Goal: Task Accomplishment & Management: Manage account settings

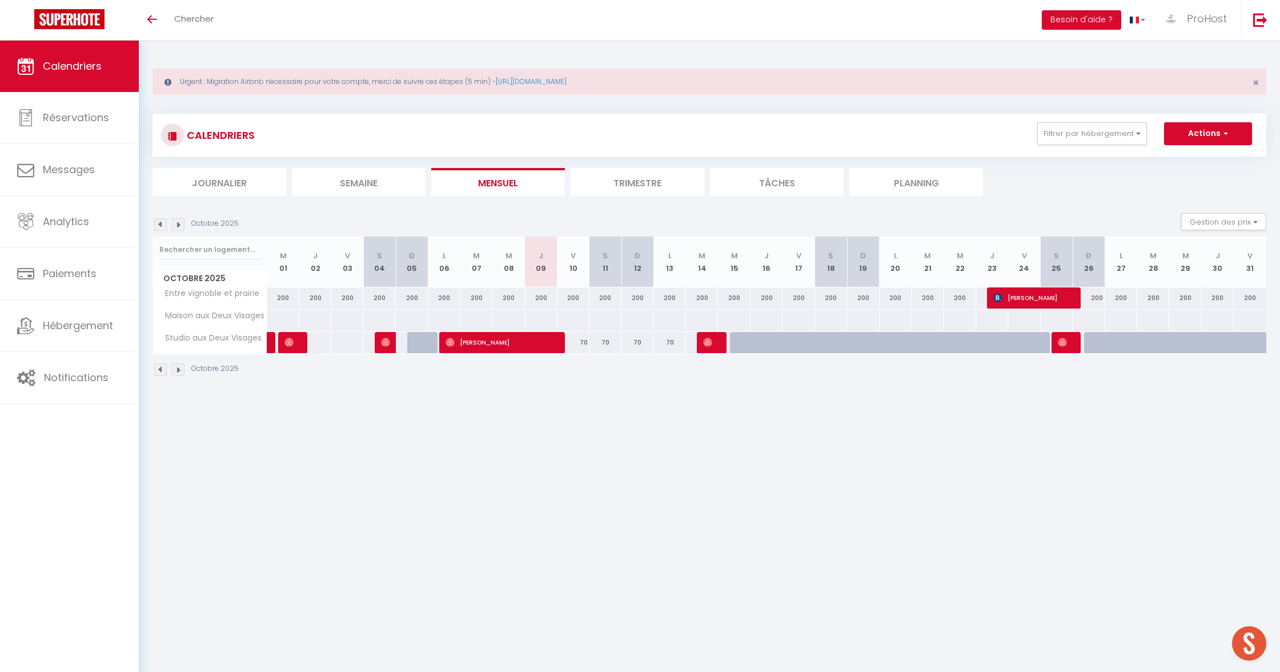
scroll to position [9, 0]
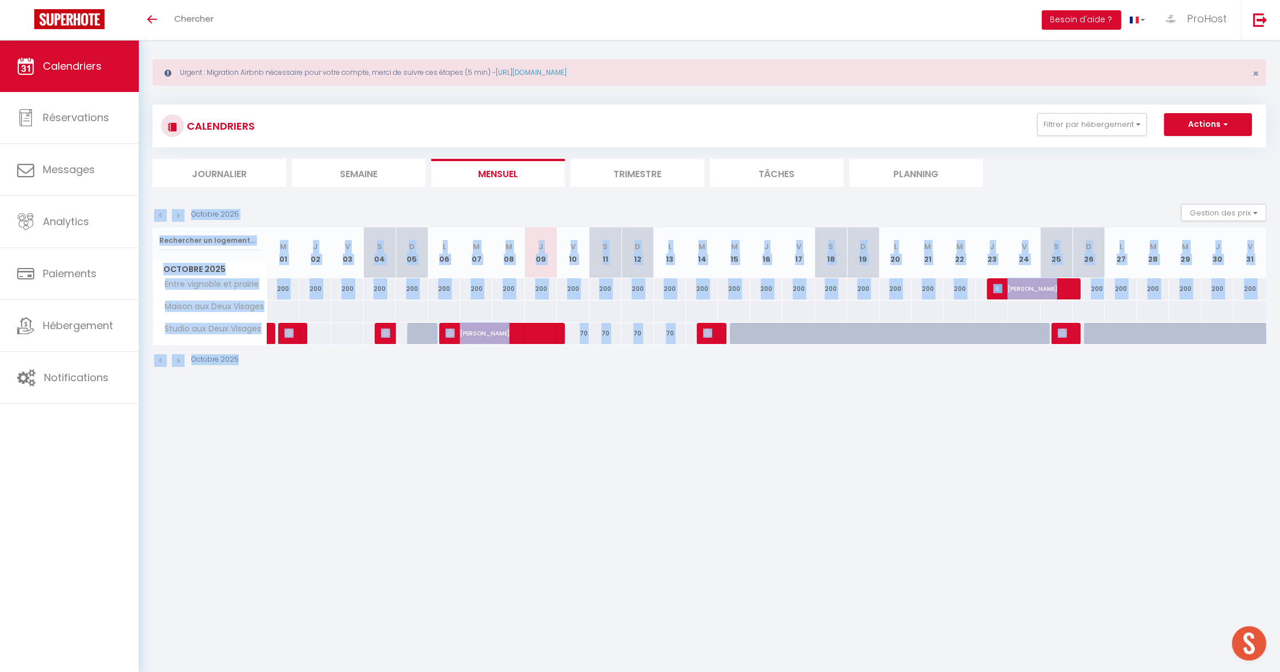
click at [759, 206] on div "Octobre 2025 Gestion des prix Nb Nuits minimum Règles Disponibilité" at bounding box center [710, 215] width 1114 height 23
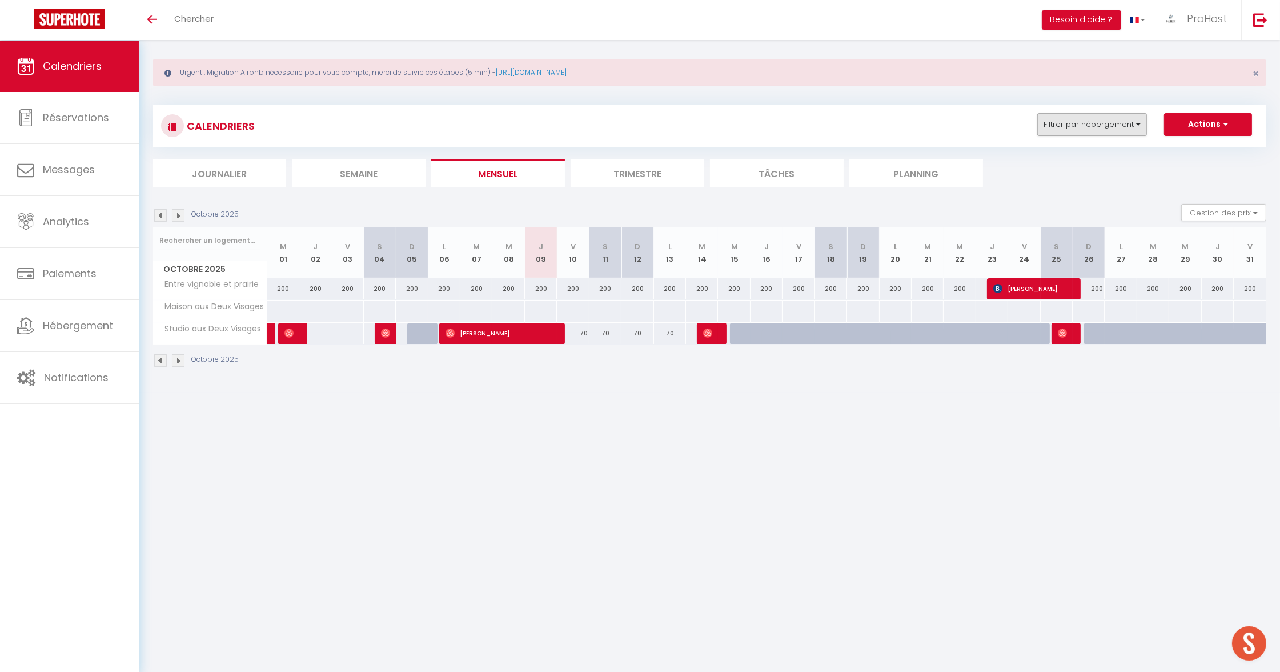
click at [1118, 115] on button "Filtrer par hébergement" at bounding box center [1092, 124] width 110 height 23
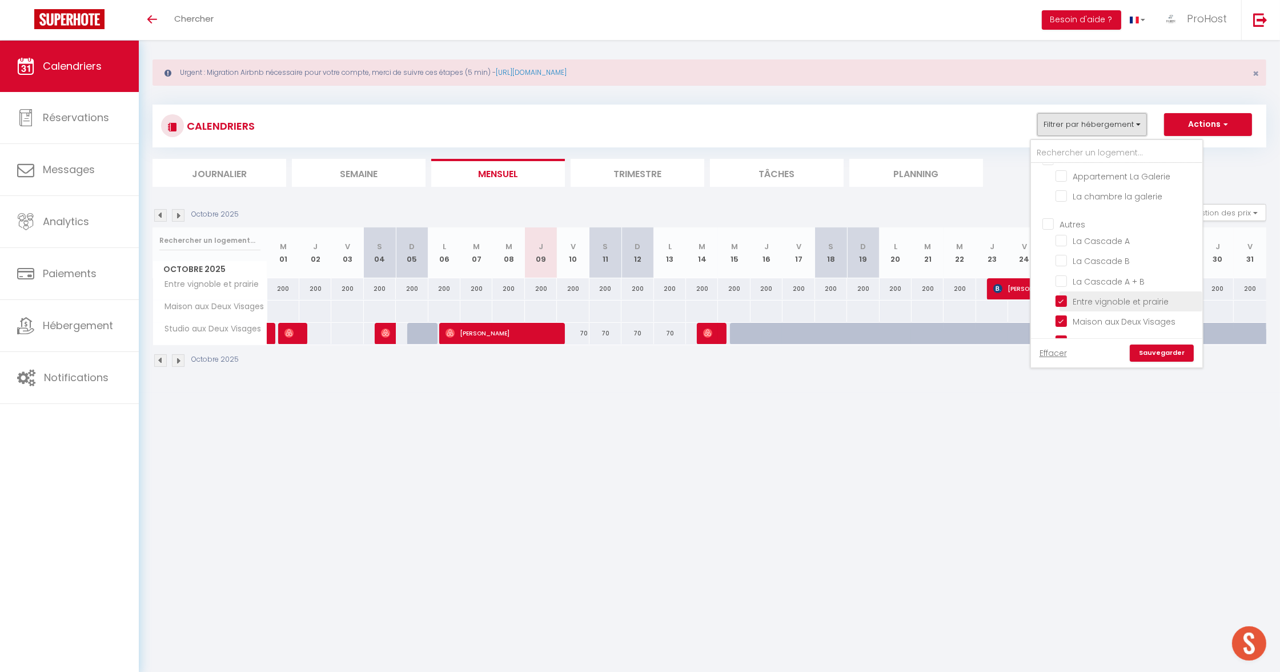
scroll to position [40, 0]
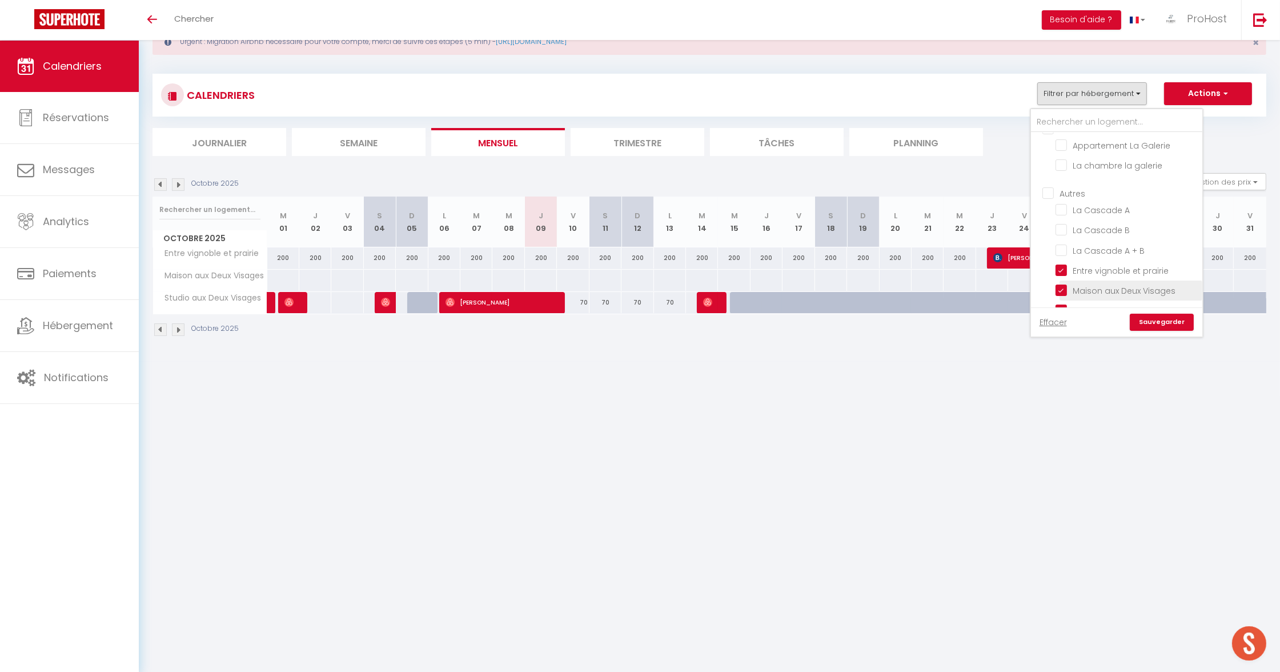
click at [1086, 284] on input "Maison aux Deux Visages" at bounding box center [1127, 289] width 143 height 11
checkbox input "false"
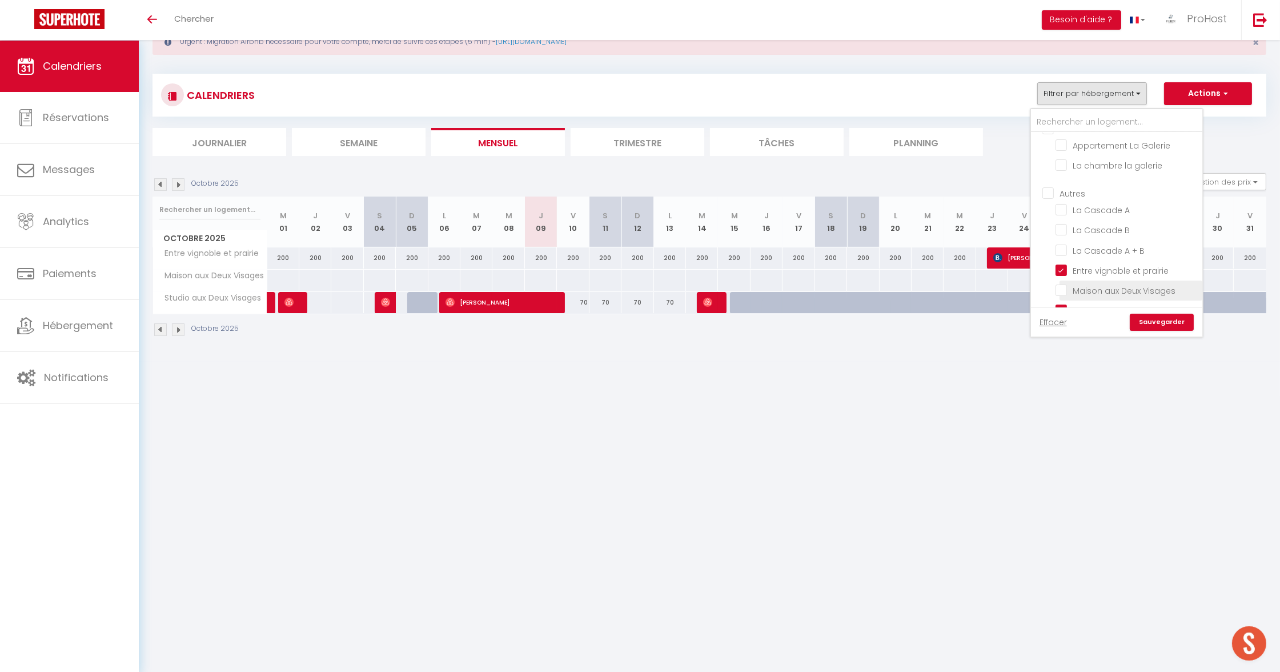
checkbox input "false"
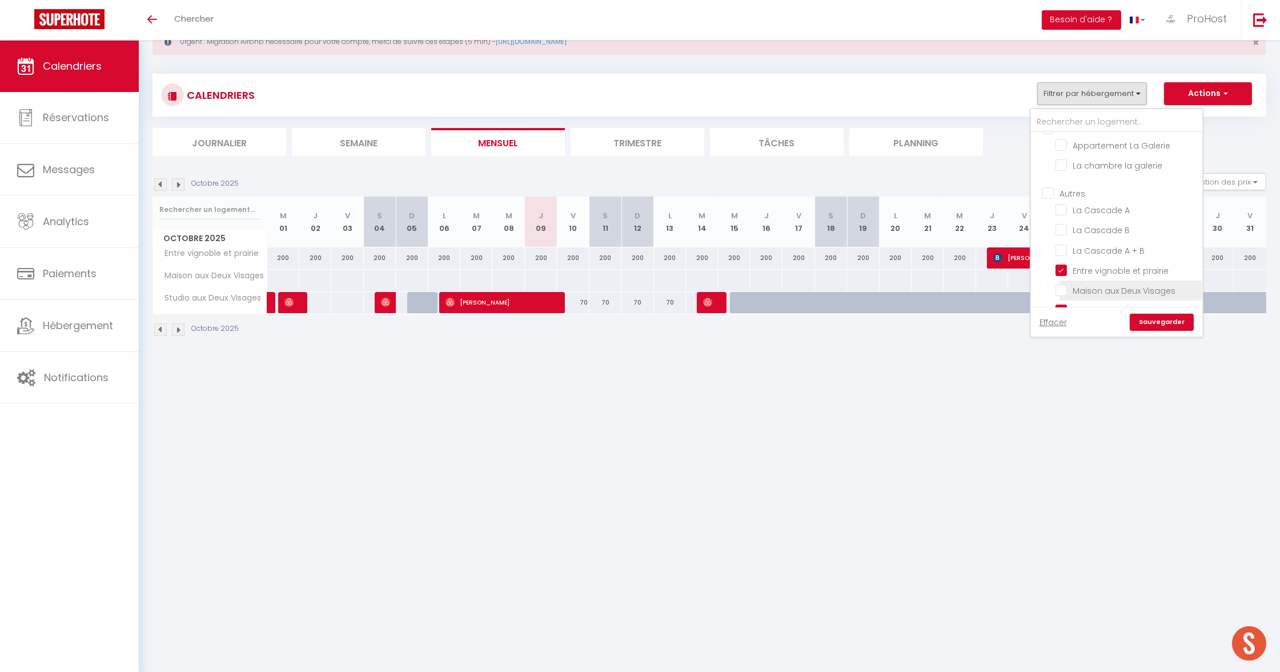
checkbox input "false"
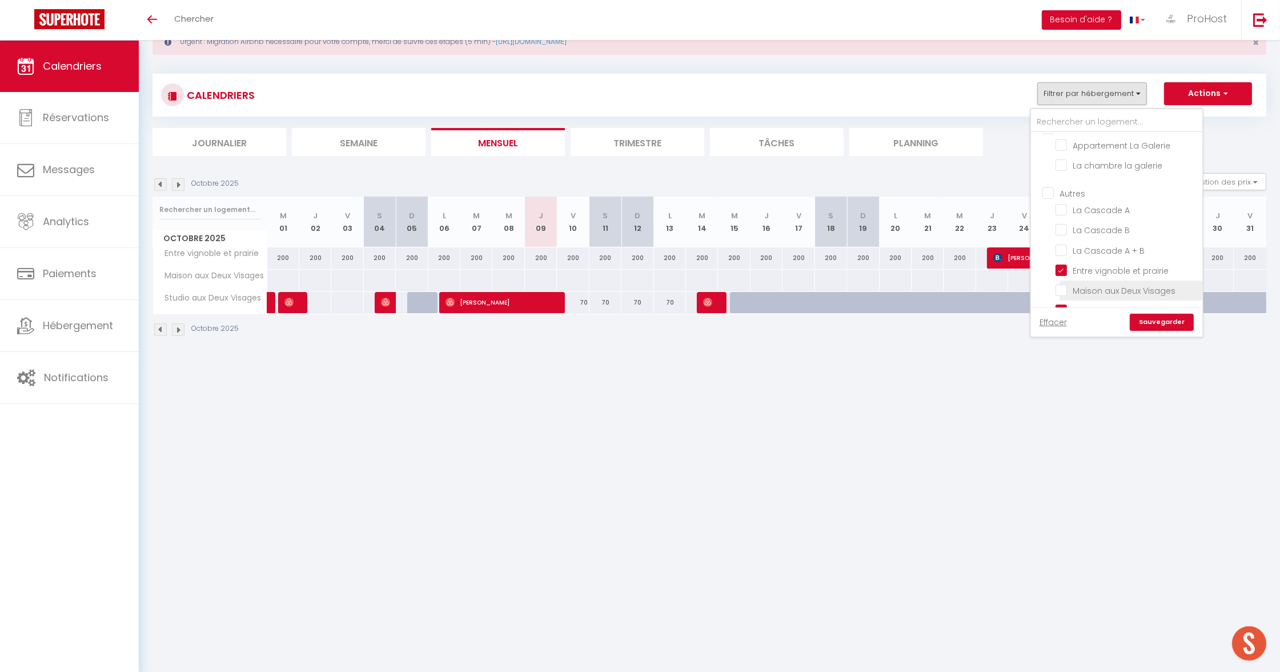
checkbox input "false"
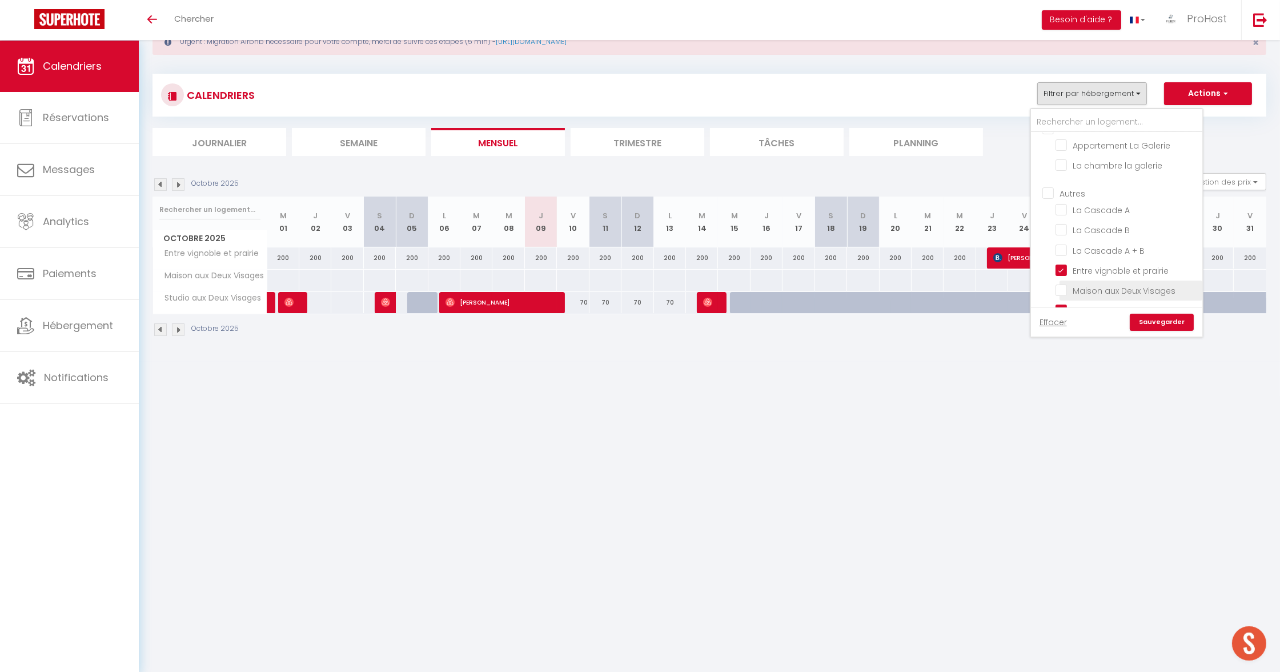
checkbox input "false"
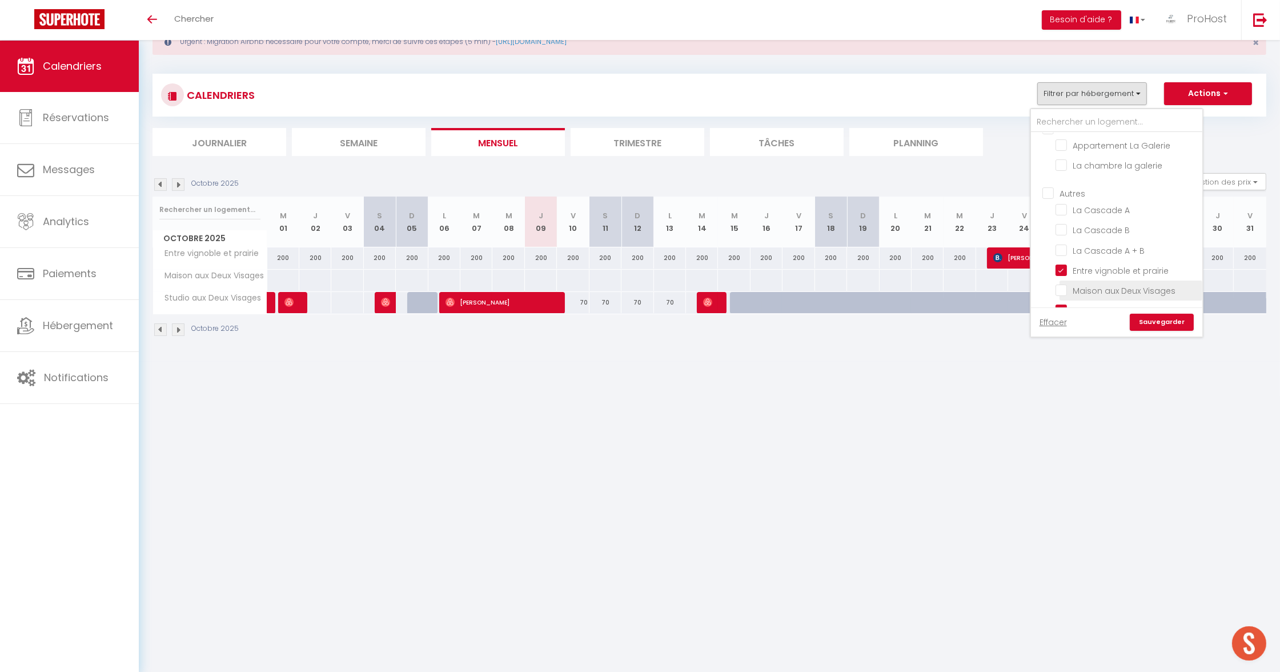
checkbox input "false"
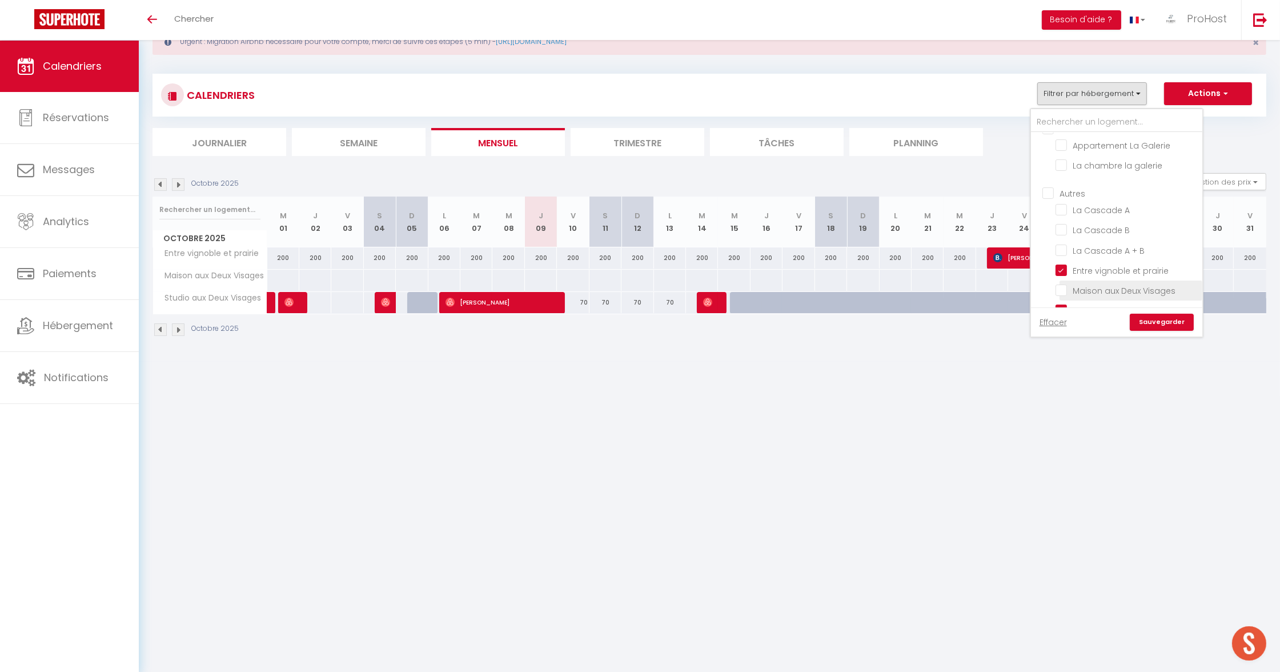
checkbox input "false"
click at [1093, 304] on input "Studio aux Deux Visages" at bounding box center [1127, 309] width 143 height 11
checkbox input "false"
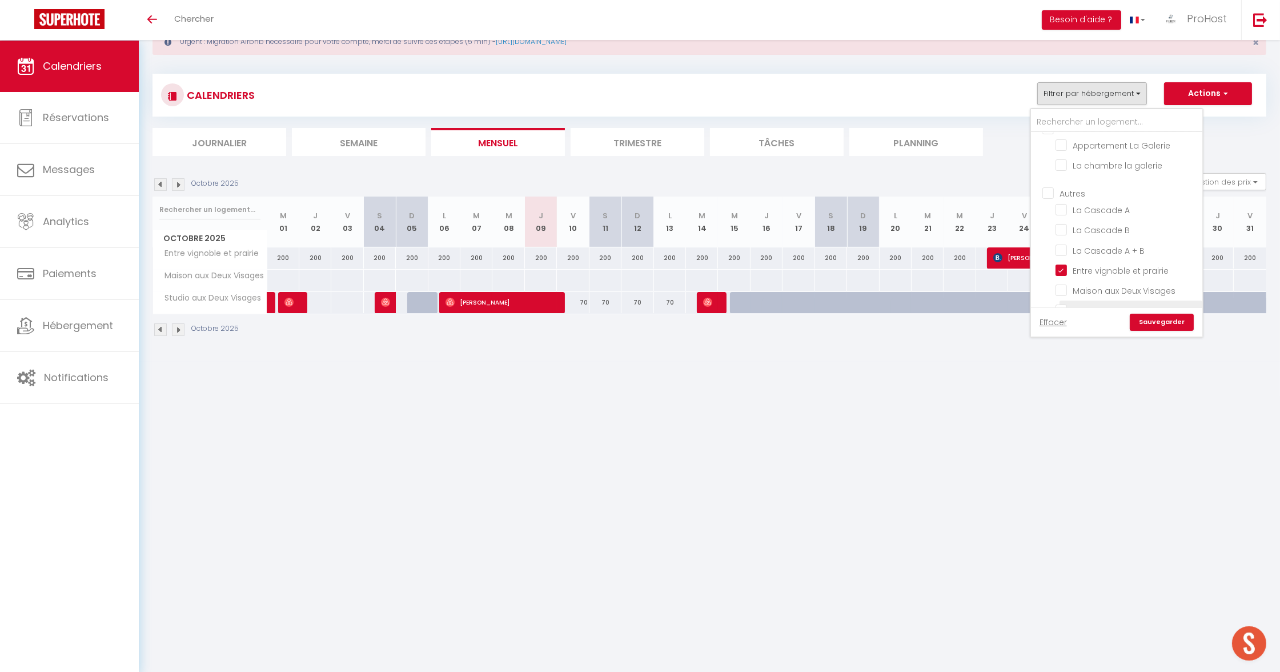
checkbox input "false"
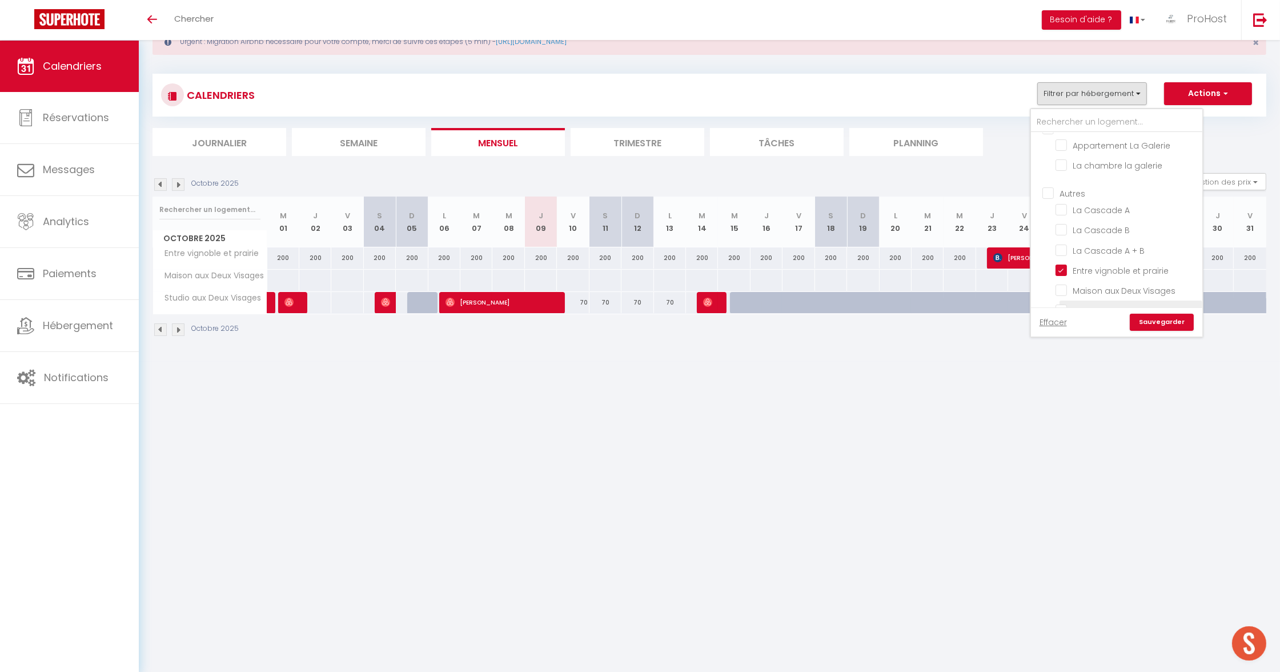
checkbox input "false"
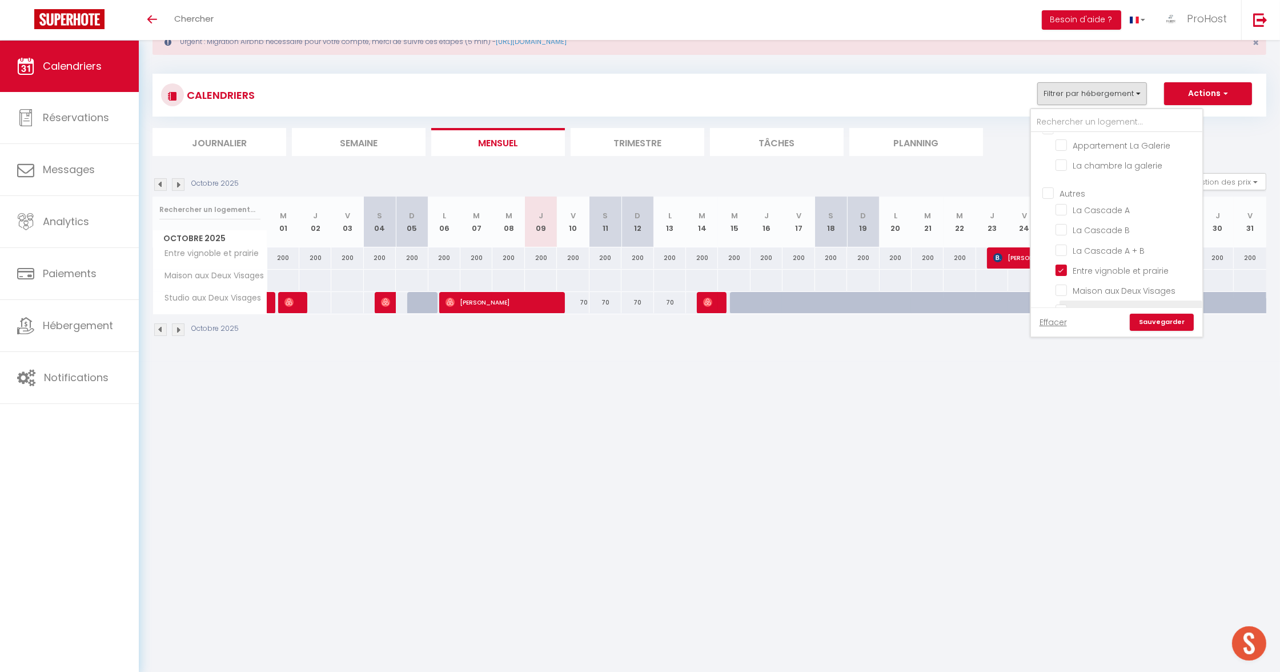
checkbox input "false"
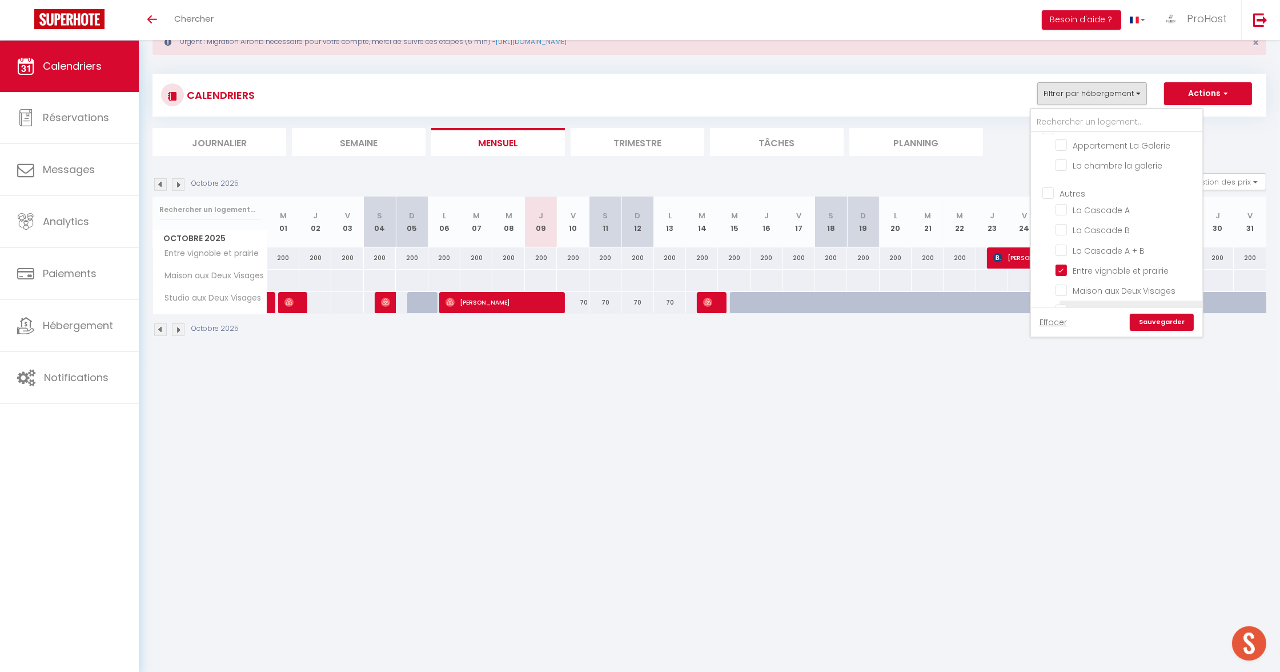
checkbox input "false"
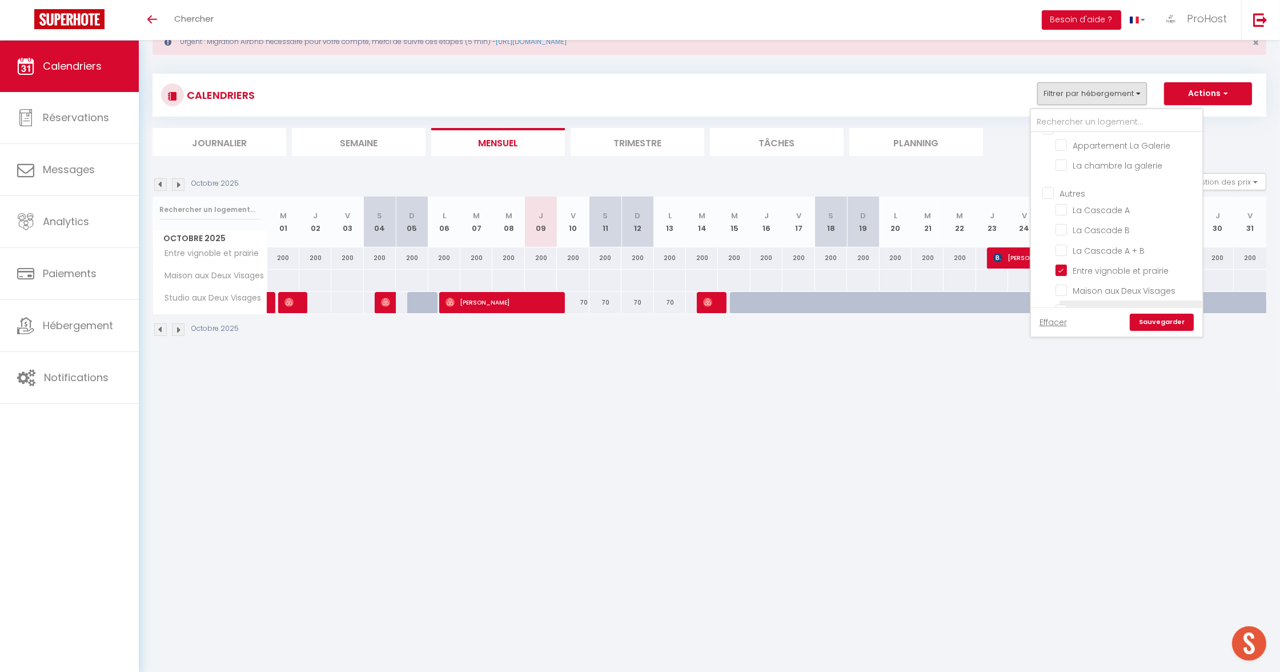
checkbox input "false"
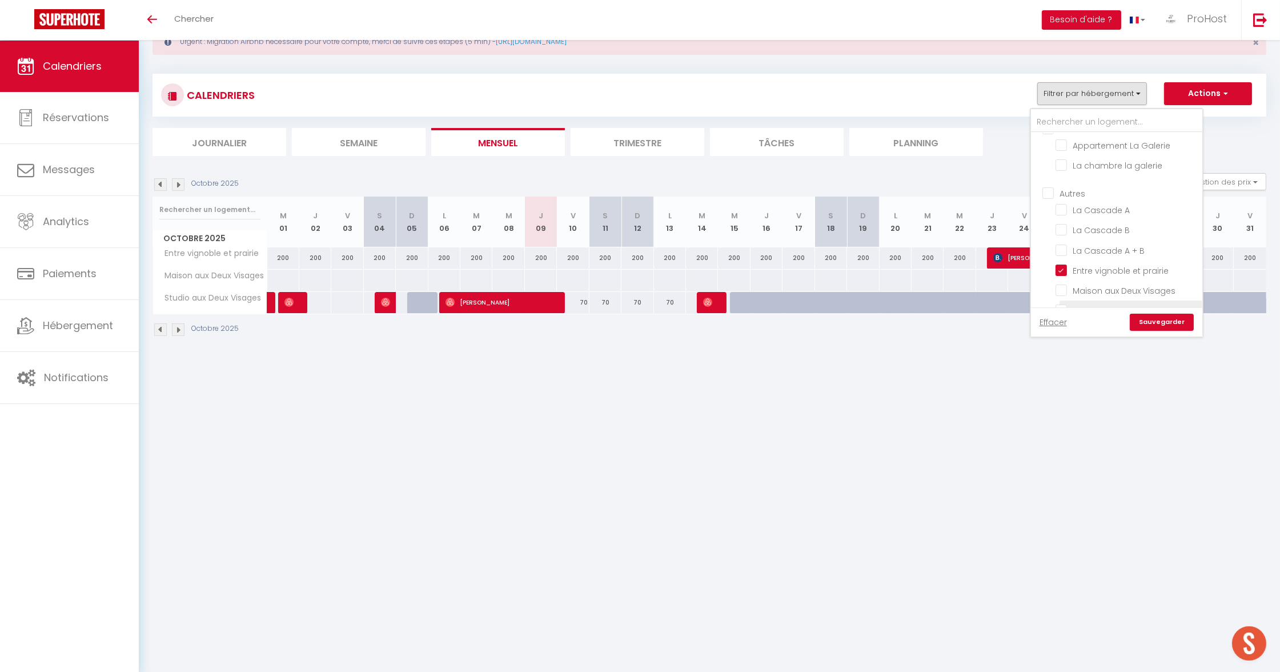
checkbox input "false"
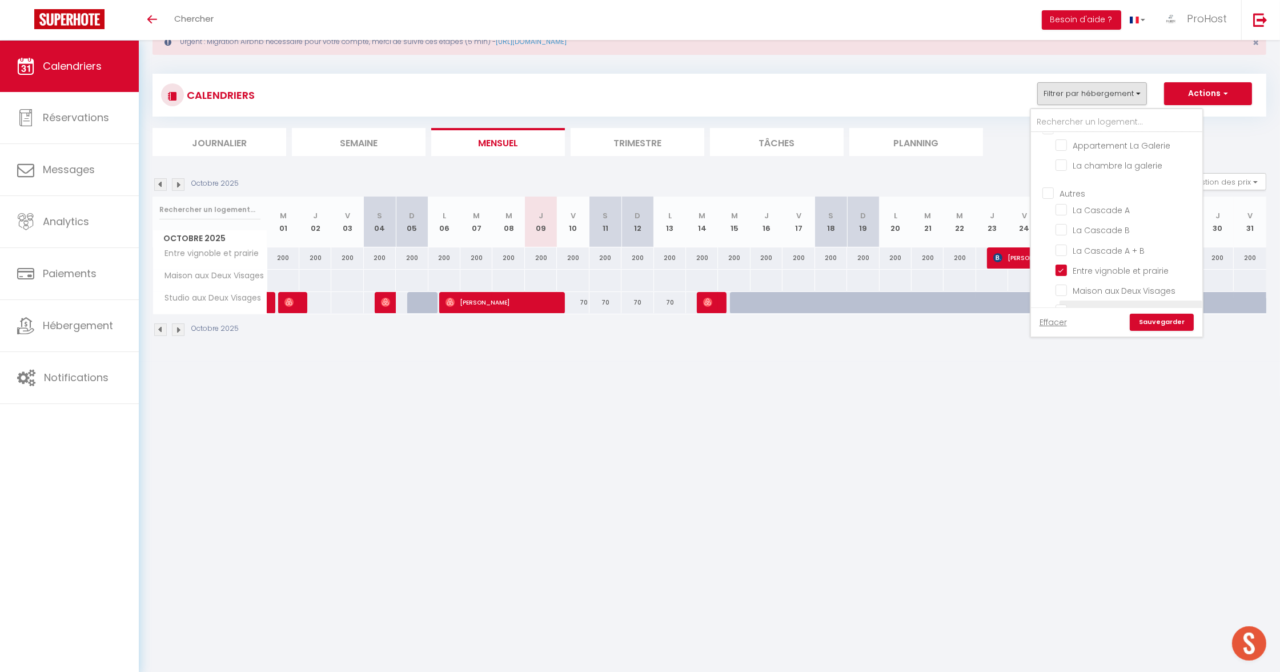
checkbox input "false"
click at [1158, 315] on link "Sauvegarder" at bounding box center [1162, 322] width 64 height 17
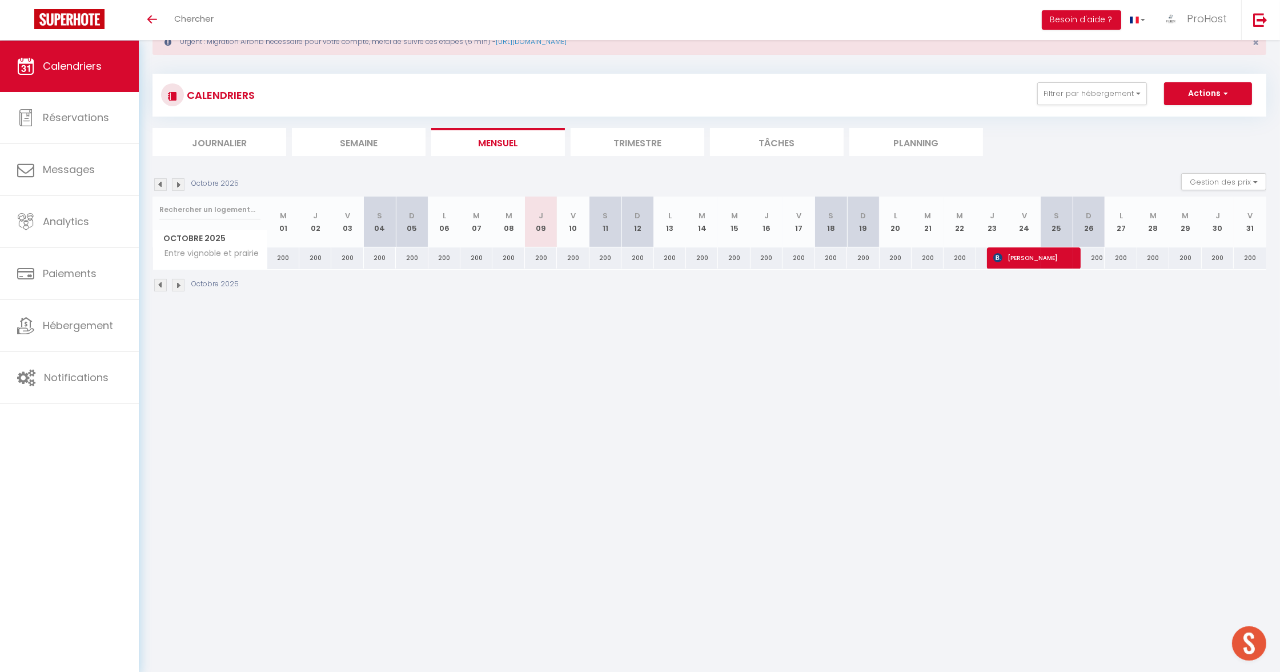
click at [169, 187] on div "Octobre 2025" at bounding box center [198, 184] width 90 height 13
click at [173, 185] on img at bounding box center [178, 184] width 13 height 13
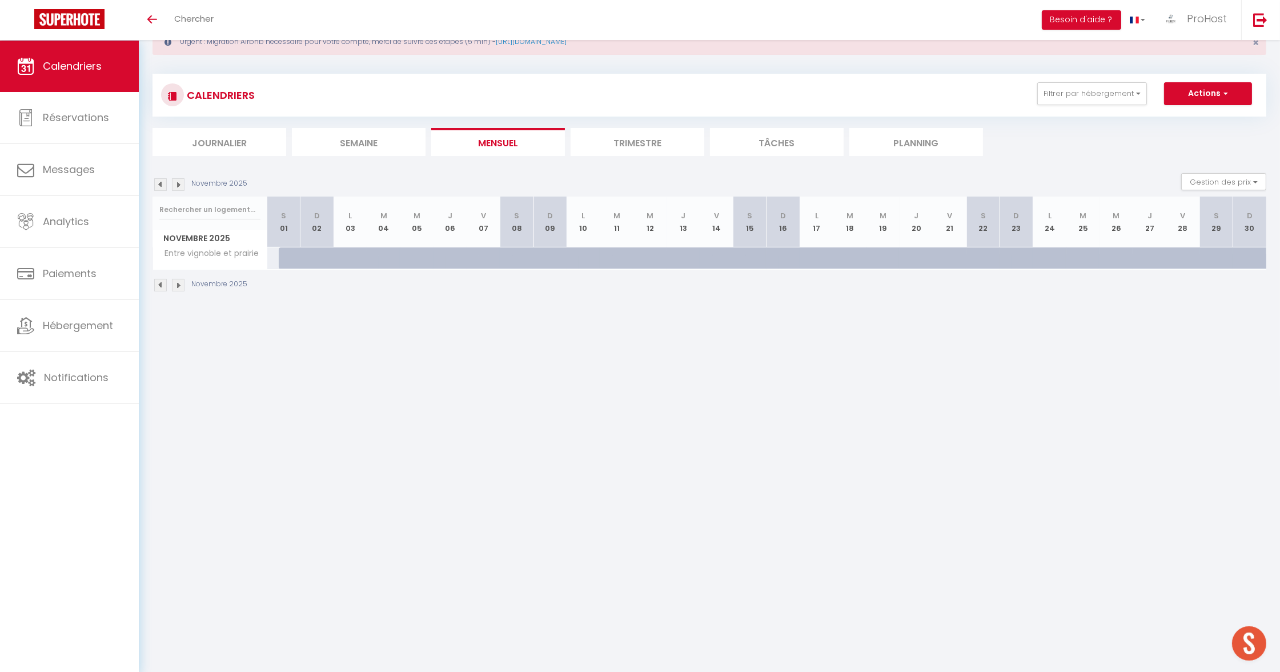
click at [173, 185] on img at bounding box center [178, 184] width 13 height 13
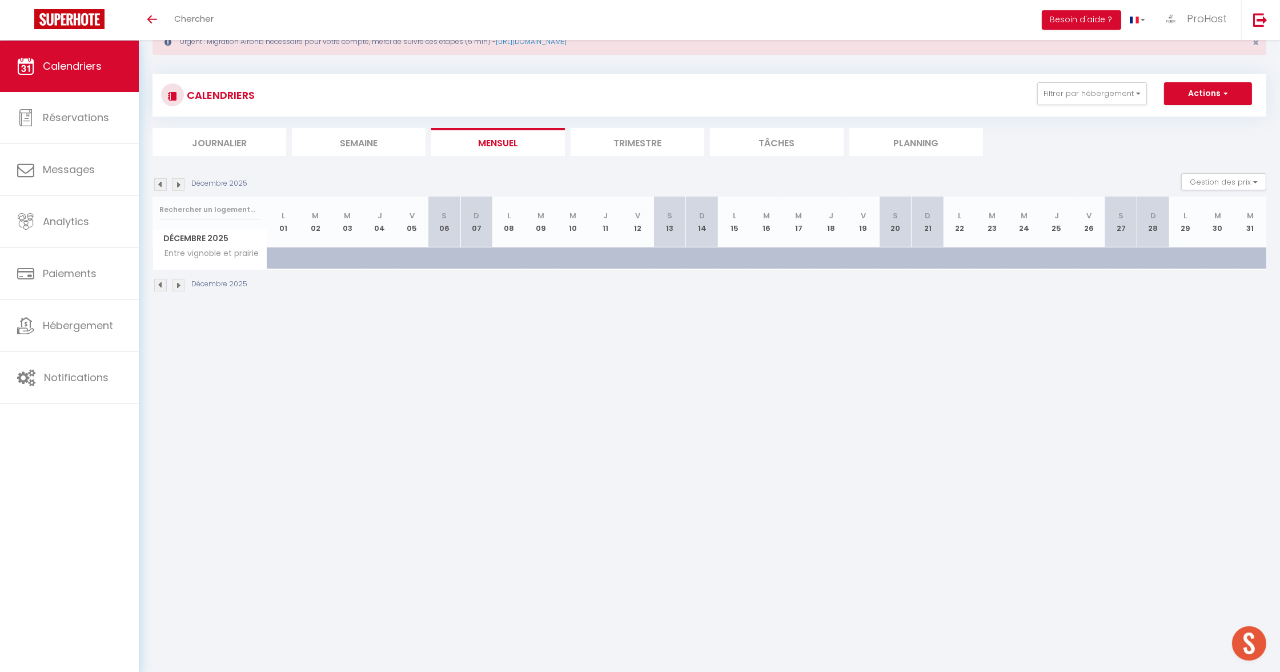
click at [173, 185] on img at bounding box center [178, 184] width 13 height 13
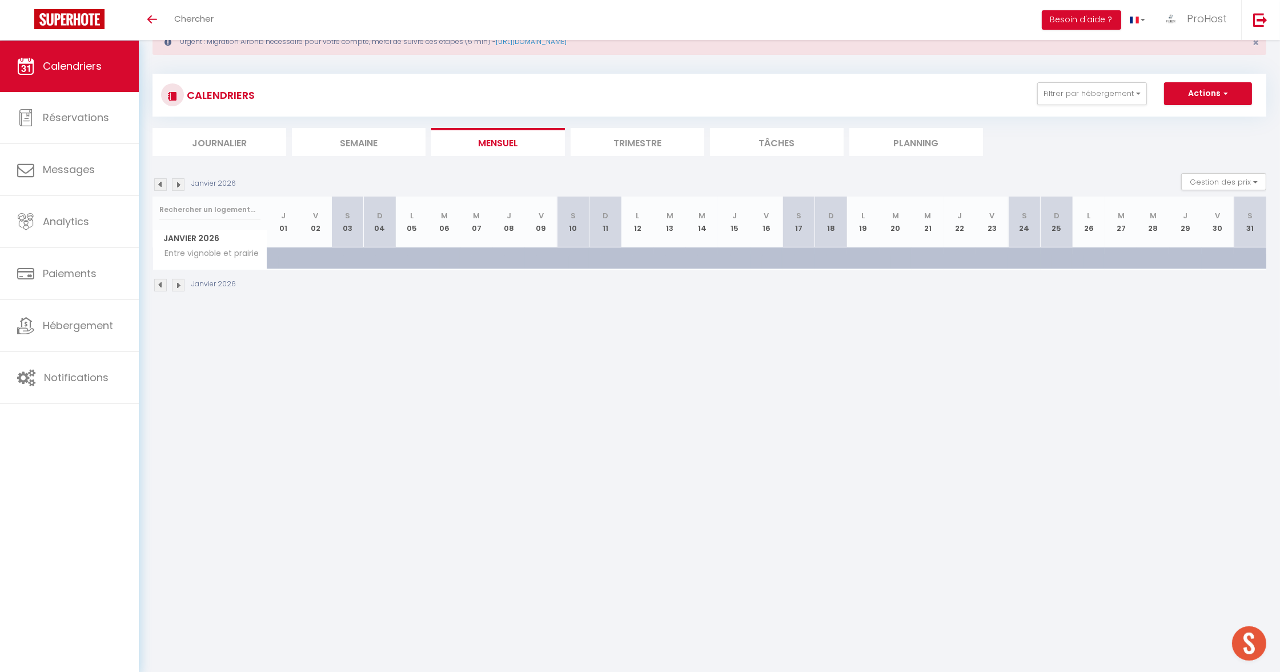
click at [173, 185] on img at bounding box center [178, 184] width 13 height 13
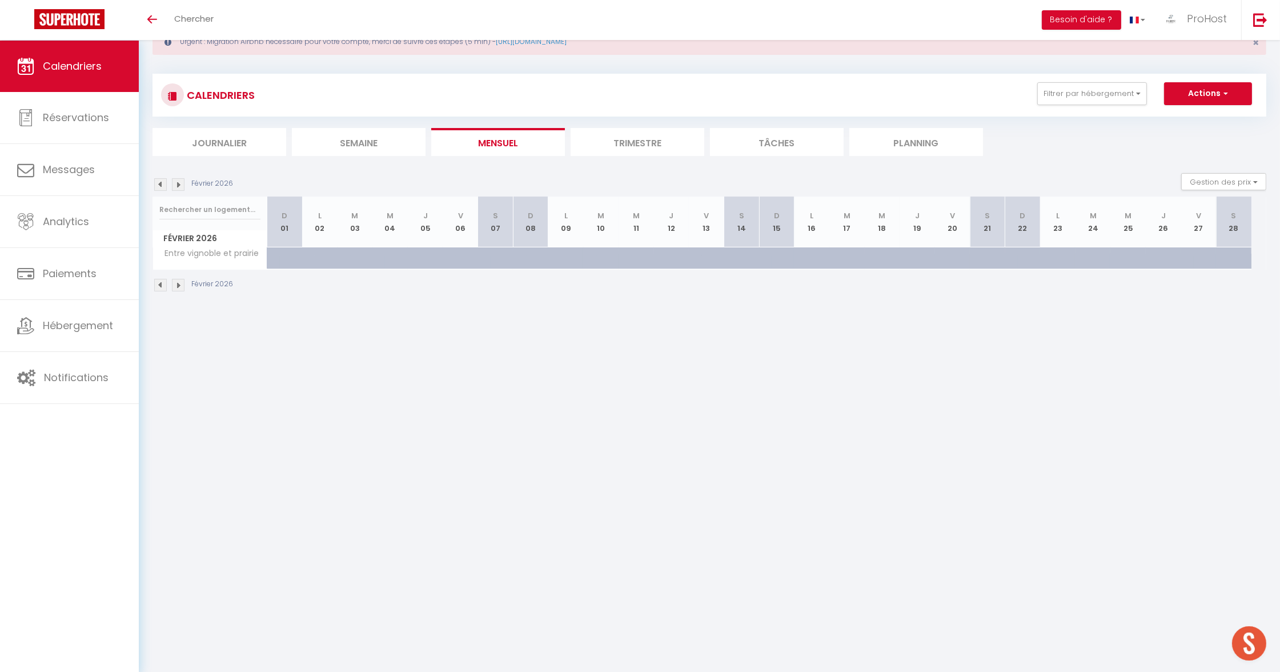
click at [173, 185] on img at bounding box center [178, 184] width 13 height 13
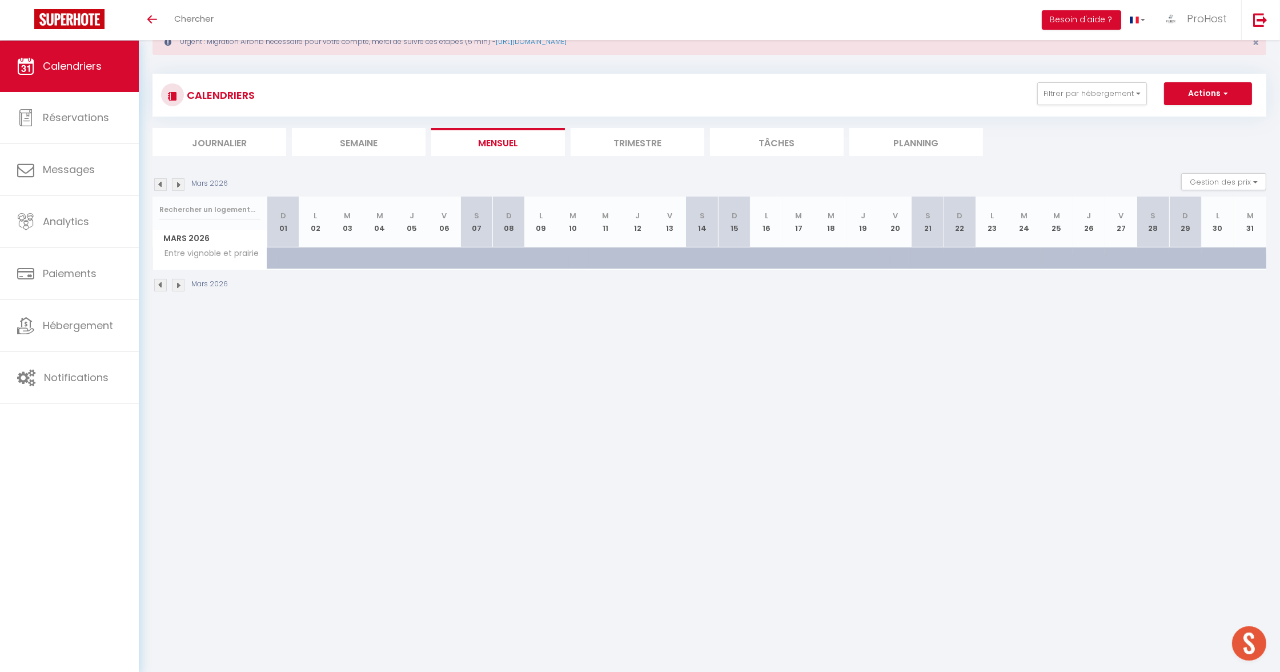
click at [173, 185] on img at bounding box center [178, 184] width 13 height 13
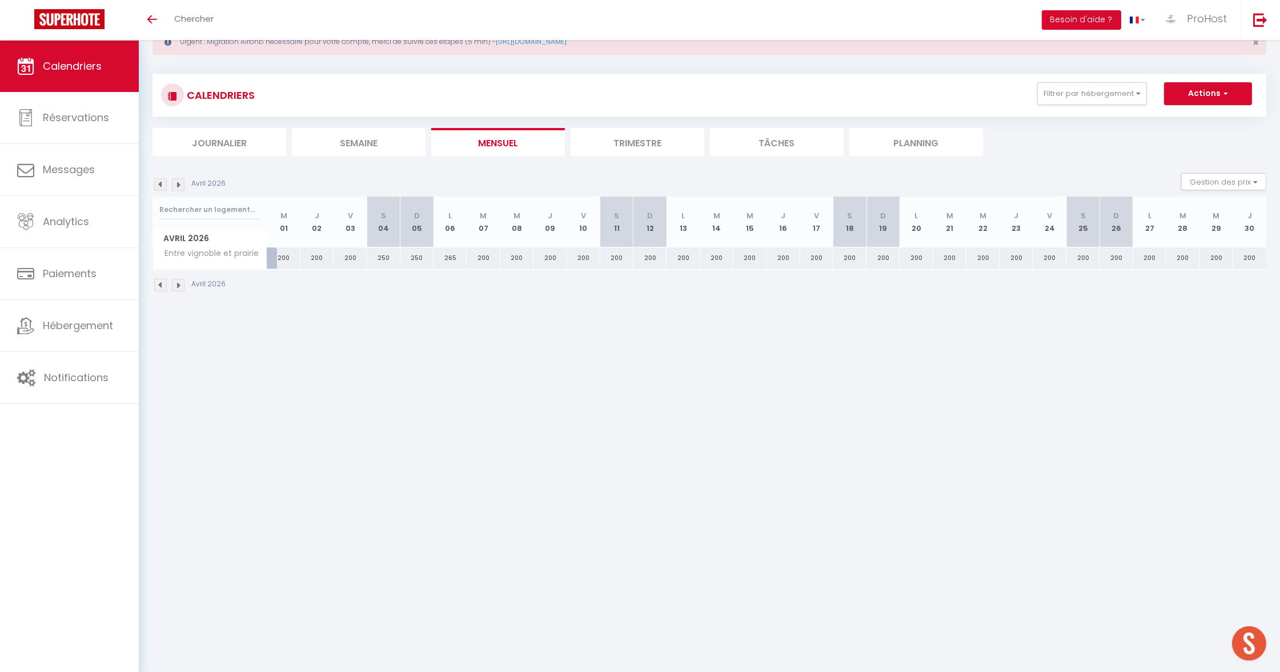
click at [173, 185] on img at bounding box center [178, 184] width 13 height 13
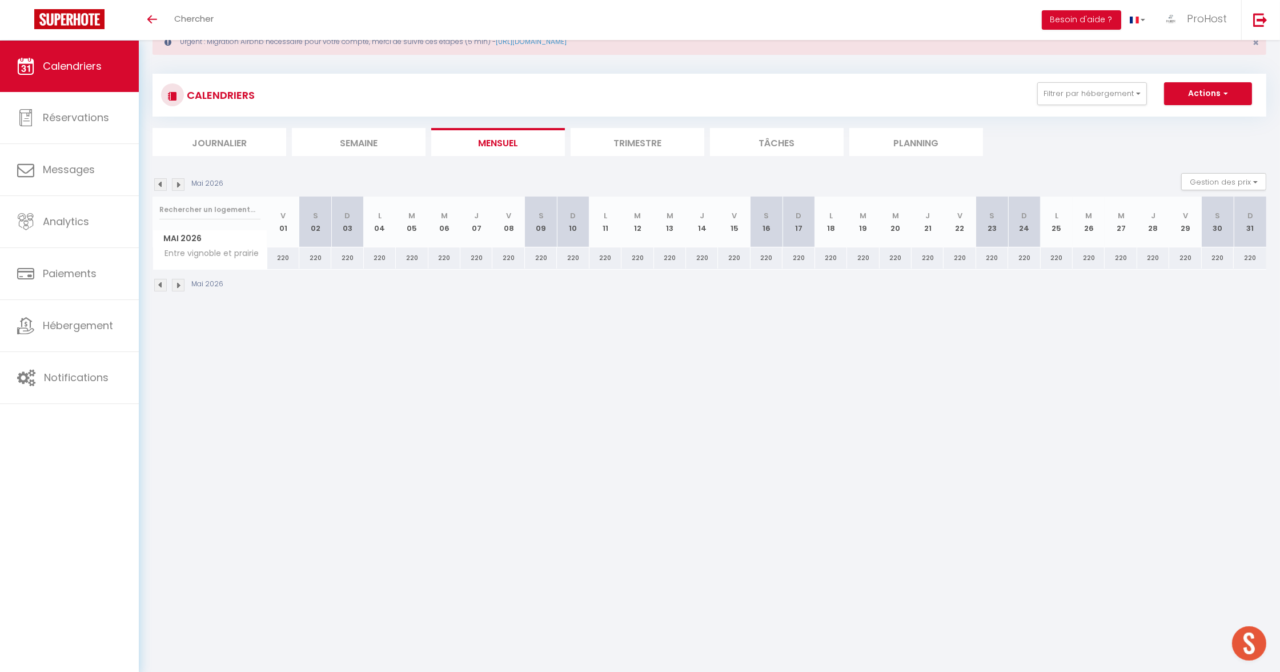
click at [279, 256] on div "220" at bounding box center [283, 257] width 32 height 21
type input "220"
type input "[DATE]"
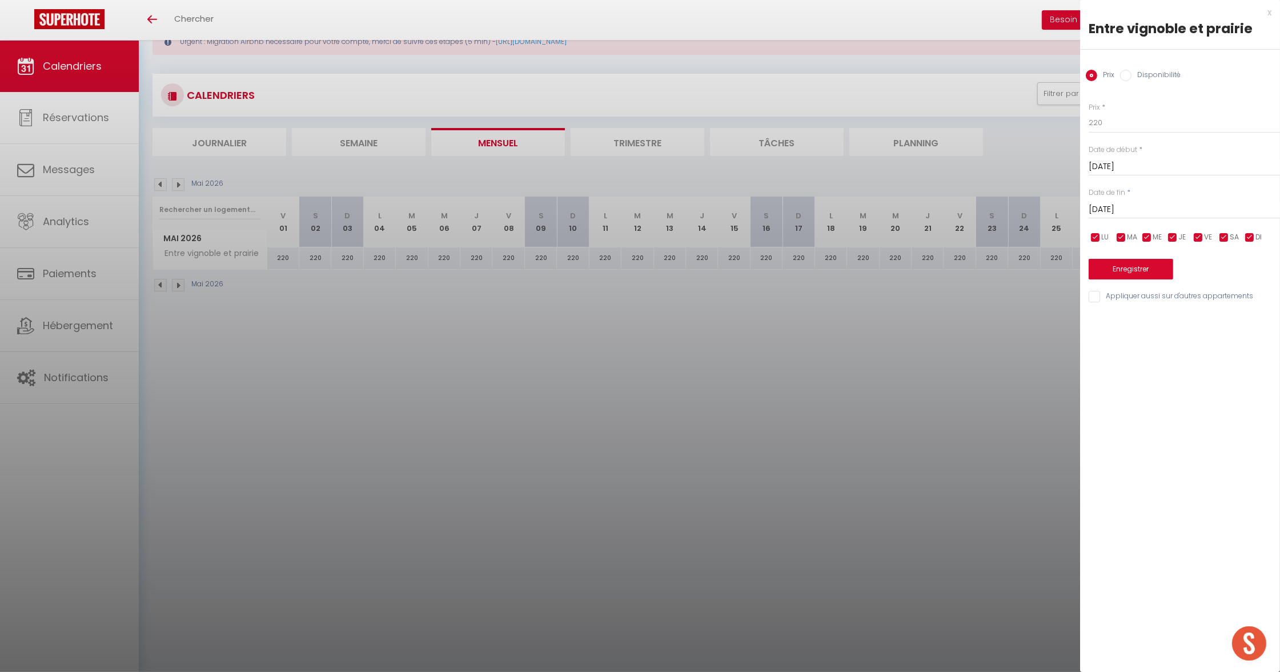
click at [1136, 207] on input "[DATE]" at bounding box center [1184, 209] width 191 height 15
click at [1099, 294] on span "3" at bounding box center [1101, 297] width 25 height 23
type input "[DATE]"
click at [1119, 123] on input "220" at bounding box center [1184, 123] width 191 height 21
click at [1121, 122] on input "220" at bounding box center [1184, 123] width 191 height 21
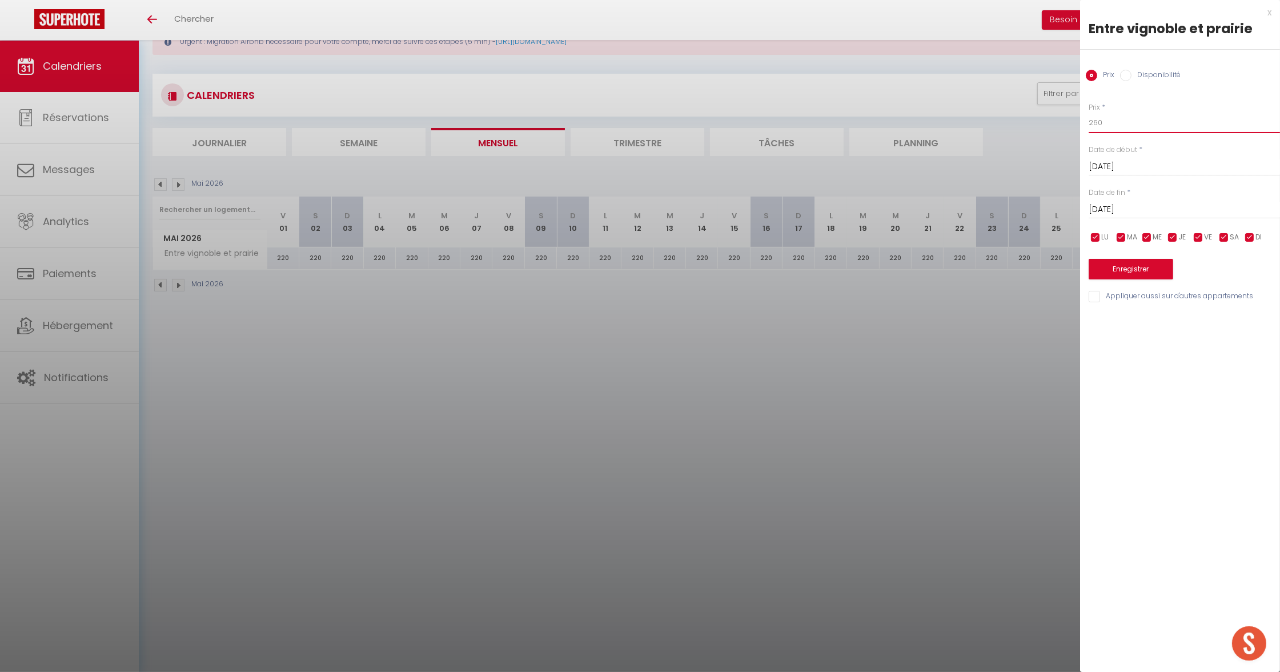
type input "260"
click at [1132, 271] on button "Enregistrer" at bounding box center [1131, 269] width 85 height 21
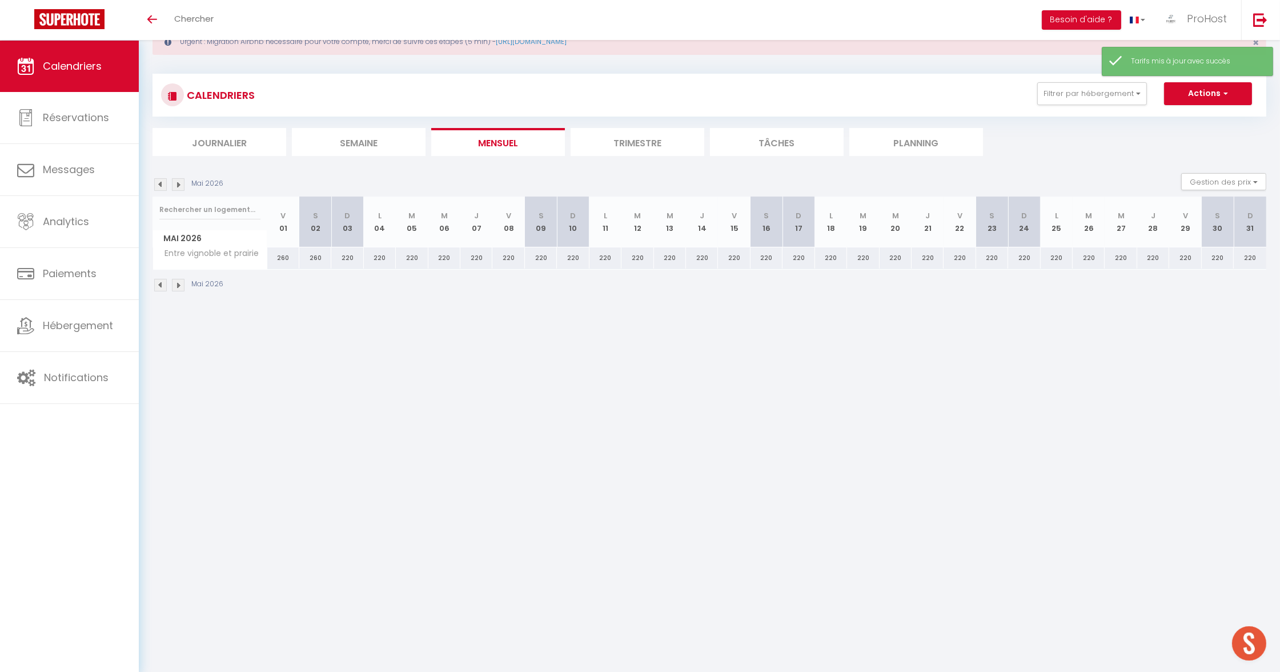
click at [504, 255] on div "220" at bounding box center [508, 257] width 32 height 21
type input "220"
type input "[DATE]"
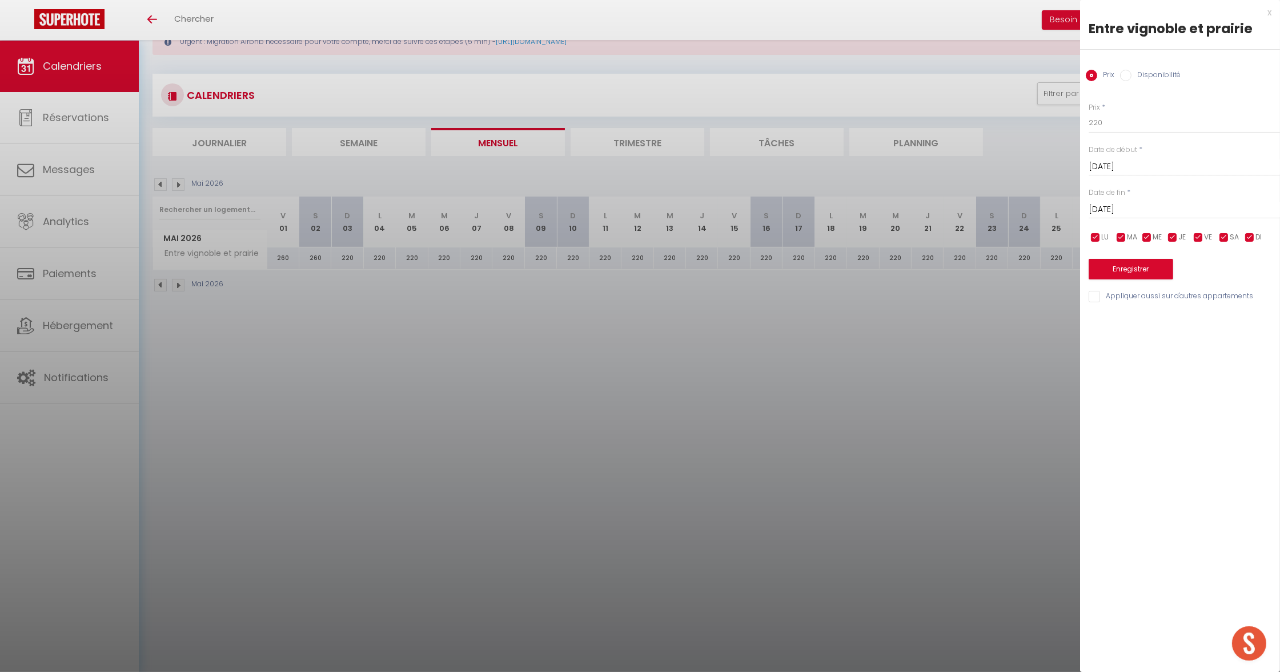
click at [1112, 206] on input "[DATE]" at bounding box center [1184, 209] width 191 height 15
click at [1105, 329] on span "10" at bounding box center [1101, 320] width 25 height 23
type input "[DATE]"
click at [1109, 126] on input "220" at bounding box center [1184, 123] width 191 height 21
type input "260"
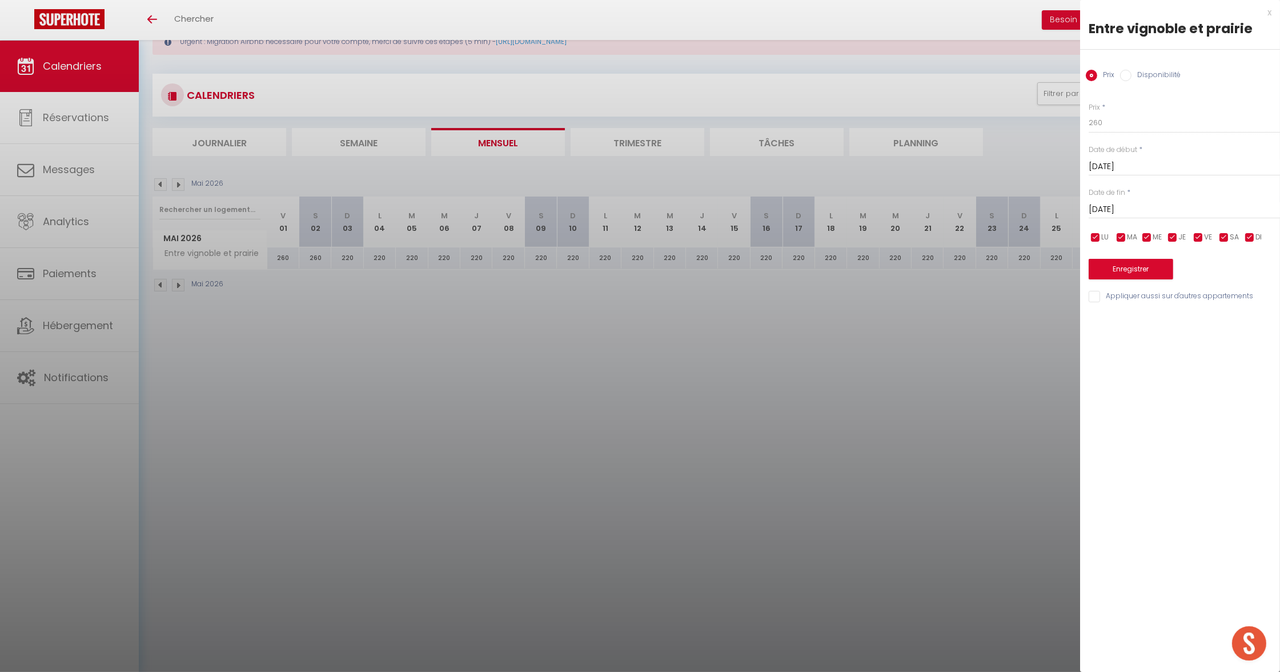
click at [1155, 272] on button "Enregistrer" at bounding box center [1131, 269] width 85 height 21
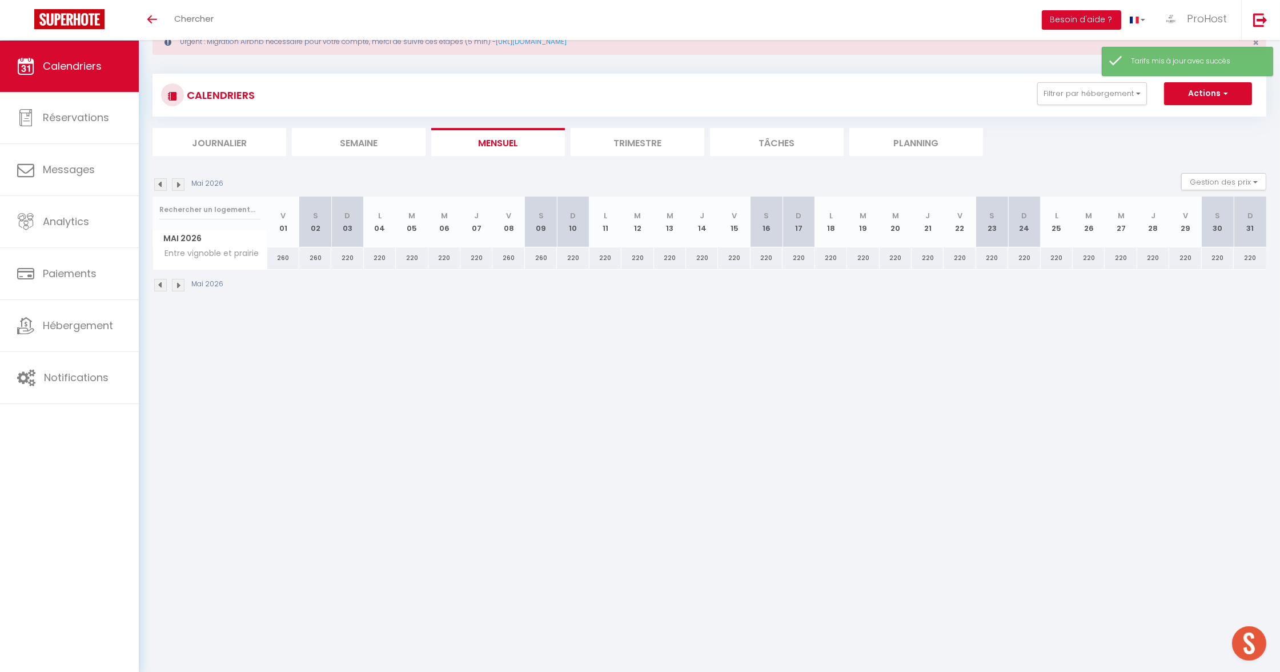
click at [701, 254] on div "220" at bounding box center [702, 257] width 32 height 21
type input "220"
type input "[DATE]"
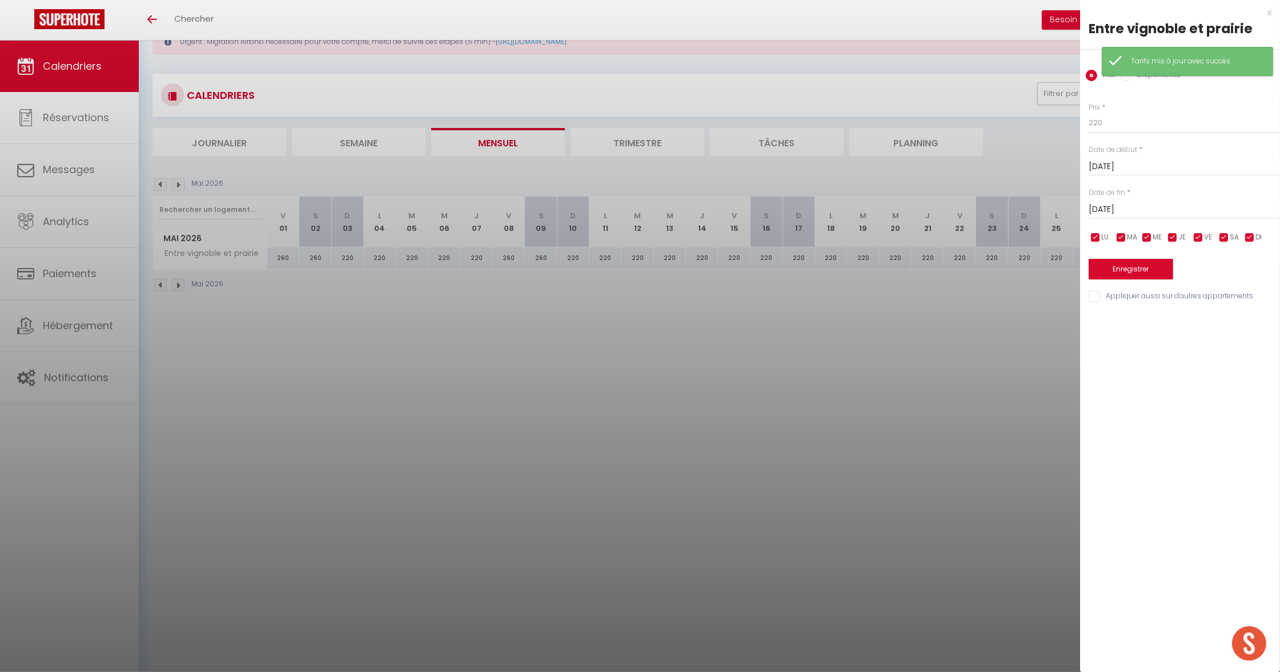
click at [1139, 210] on input "[DATE]" at bounding box center [1184, 209] width 191 height 15
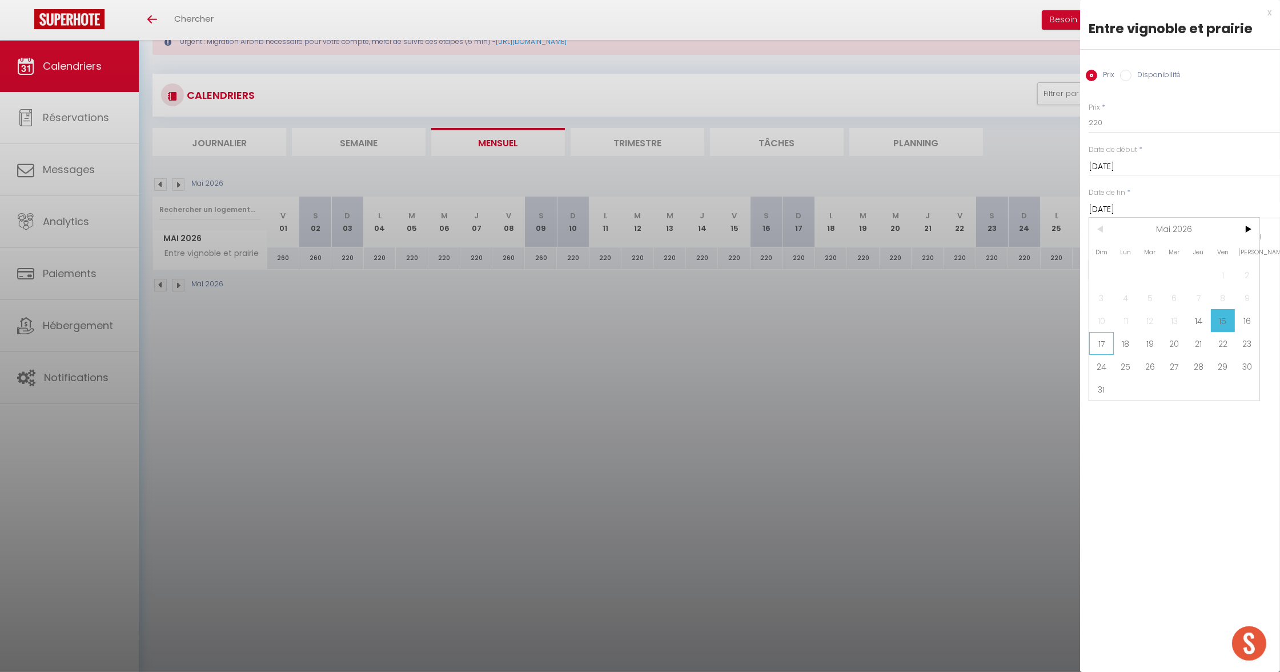
click at [1105, 348] on span "17" at bounding box center [1101, 343] width 25 height 23
type input "[DATE]"
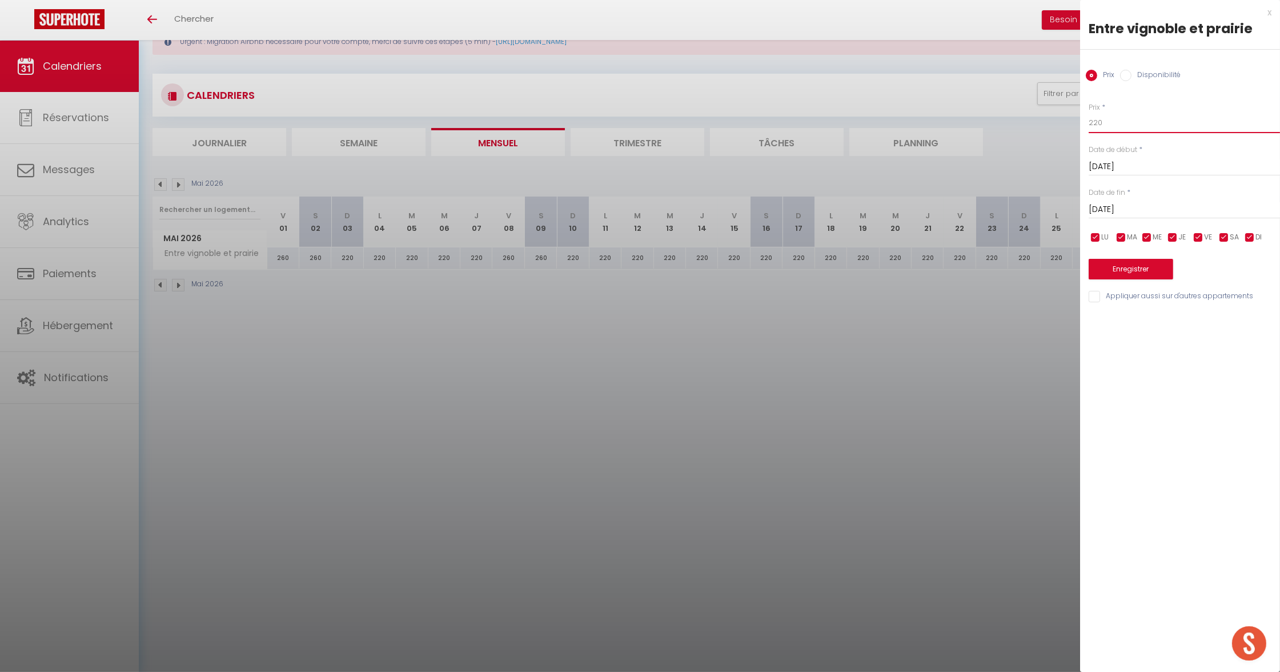
click at [1097, 123] on input "220" at bounding box center [1184, 123] width 191 height 21
type input "260"
click at [1152, 267] on button "Enregistrer" at bounding box center [1131, 269] width 85 height 21
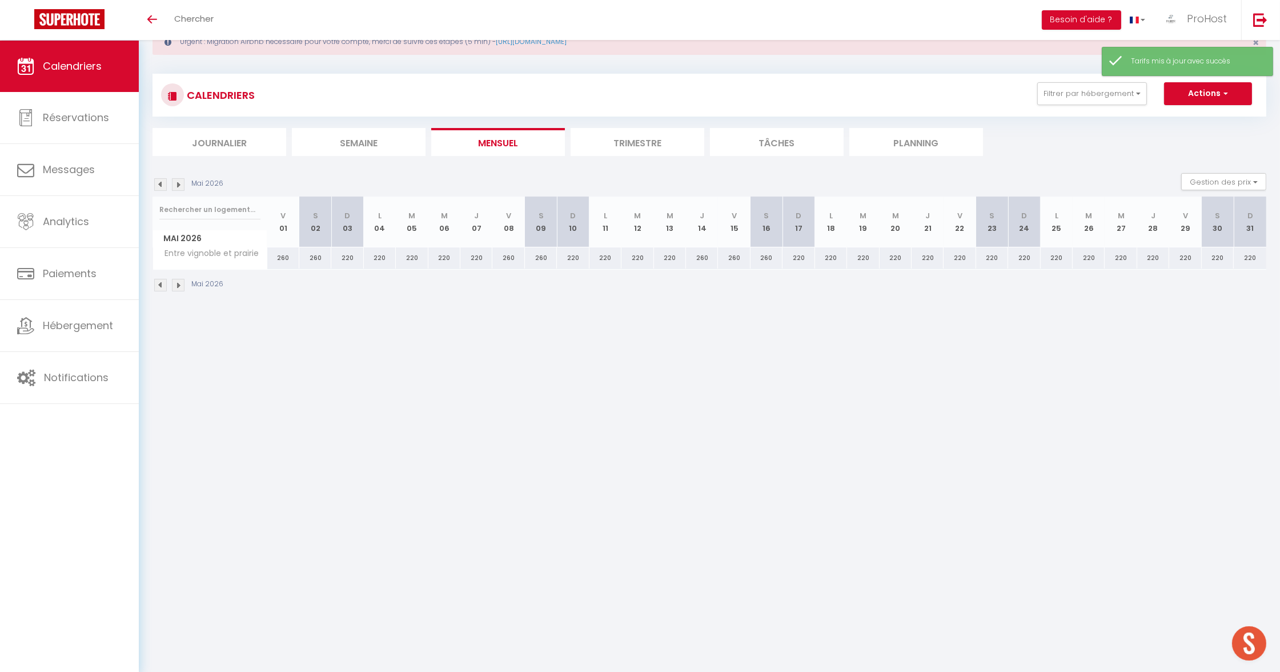
click at [987, 253] on div "220" at bounding box center [992, 257] width 32 height 21
type input "220"
type input "[DATE]"
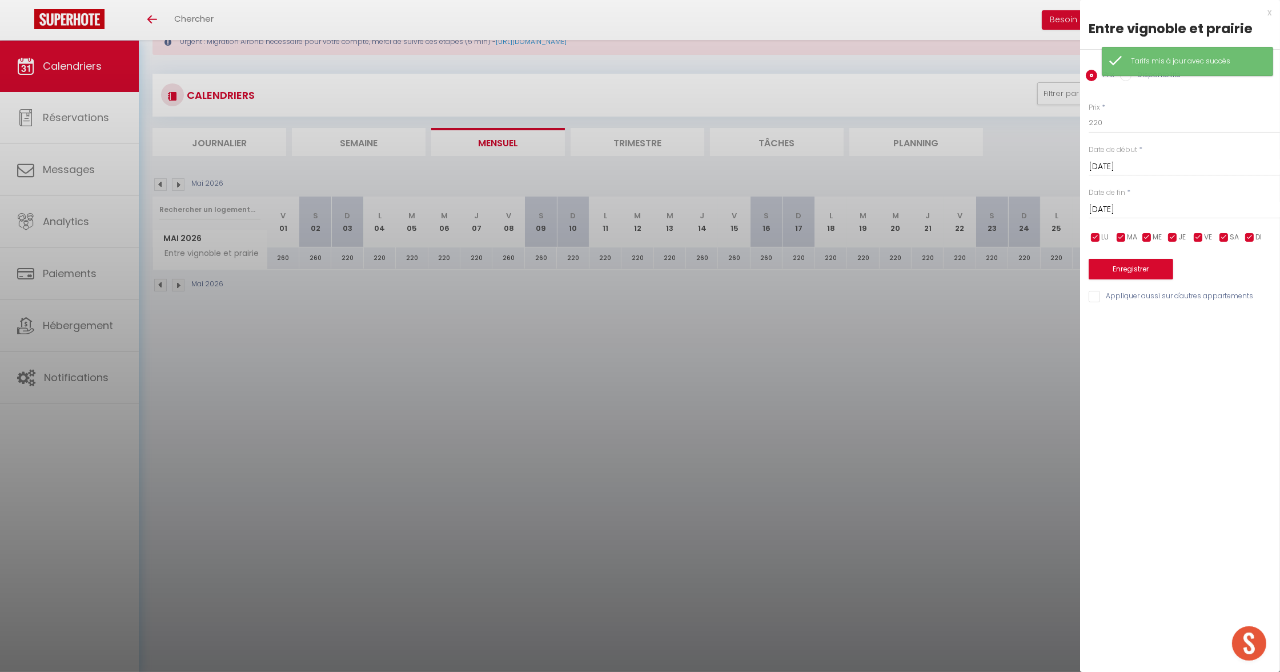
click at [1148, 207] on input "[DATE]" at bounding box center [1184, 209] width 191 height 15
click at [1124, 364] on span "25" at bounding box center [1126, 366] width 25 height 23
type input "[DATE]"
click at [1124, 120] on input "220" at bounding box center [1184, 123] width 191 height 21
type input "260"
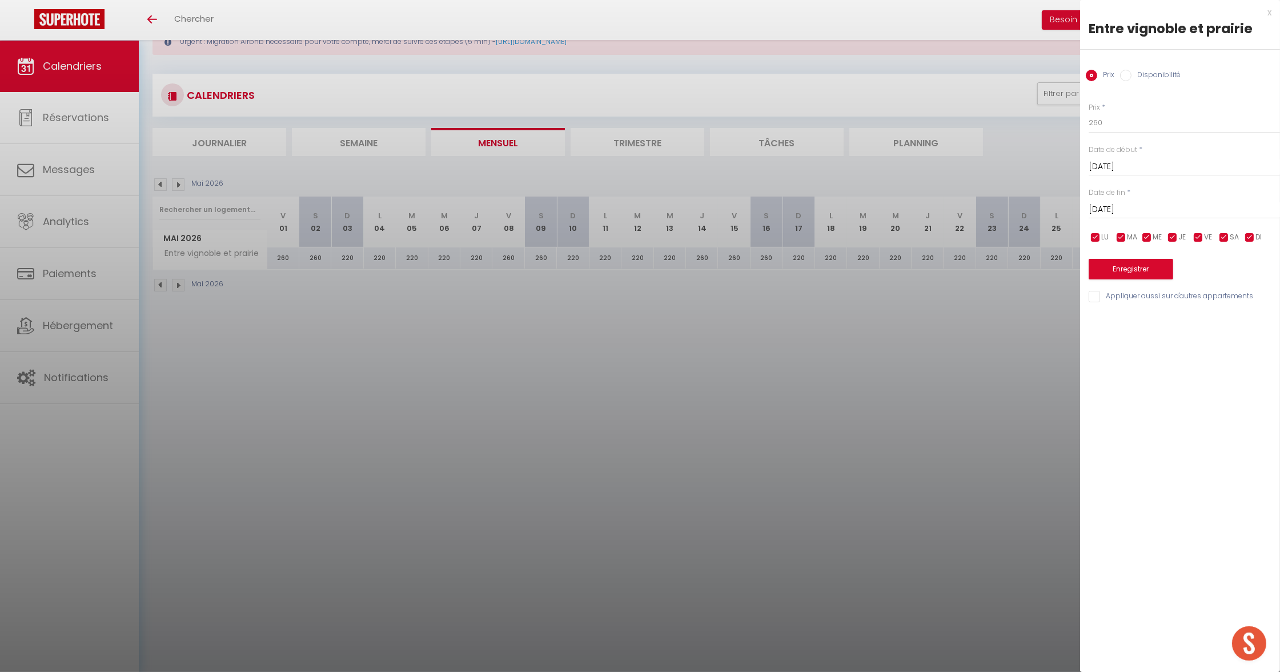
click at [1130, 261] on button "Enregistrer" at bounding box center [1131, 269] width 85 height 21
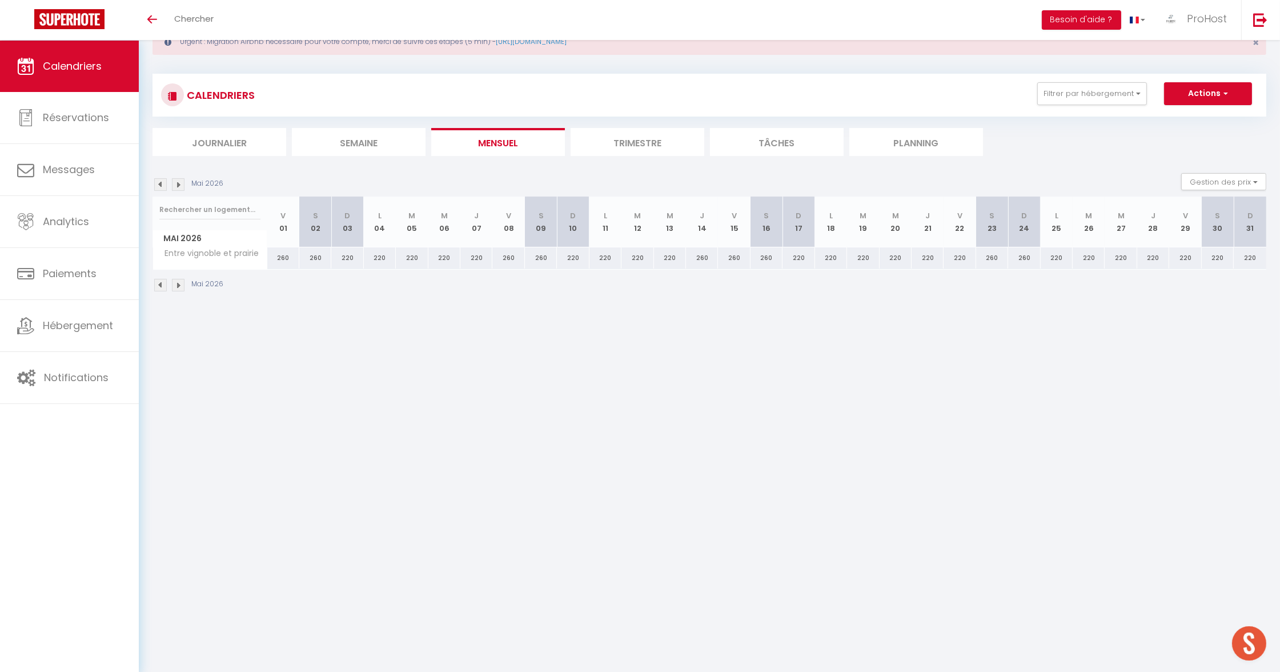
click at [181, 182] on img at bounding box center [178, 184] width 13 height 13
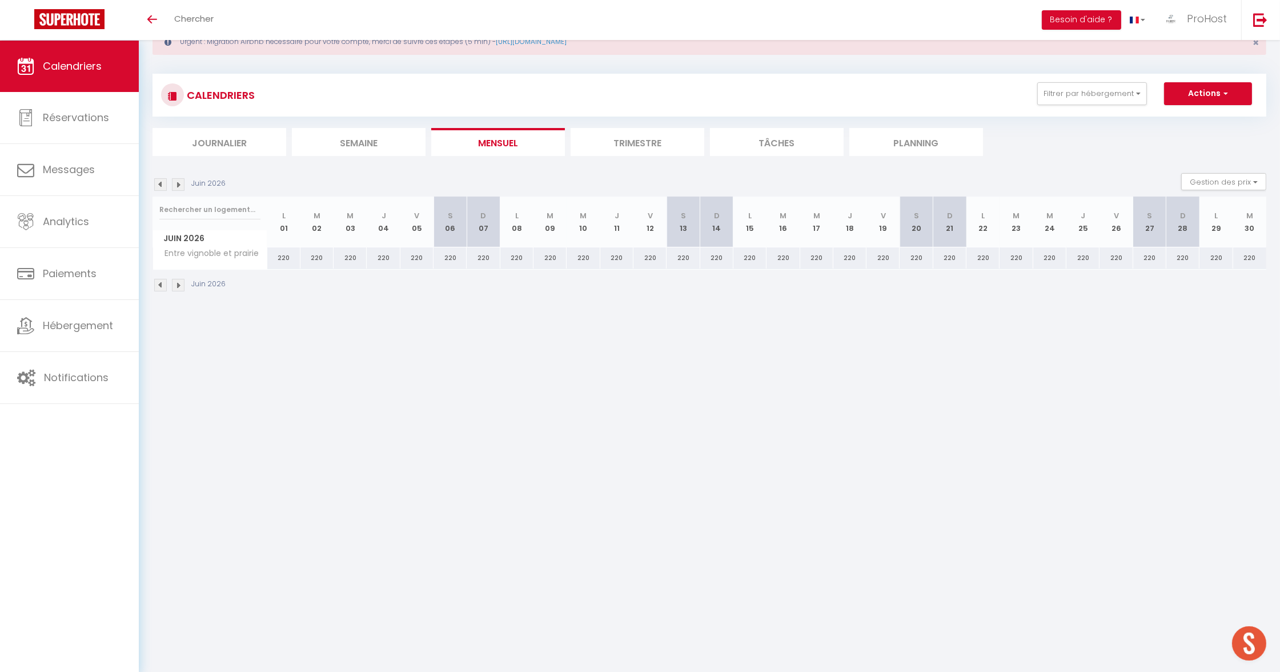
click at [181, 182] on img at bounding box center [178, 184] width 13 height 13
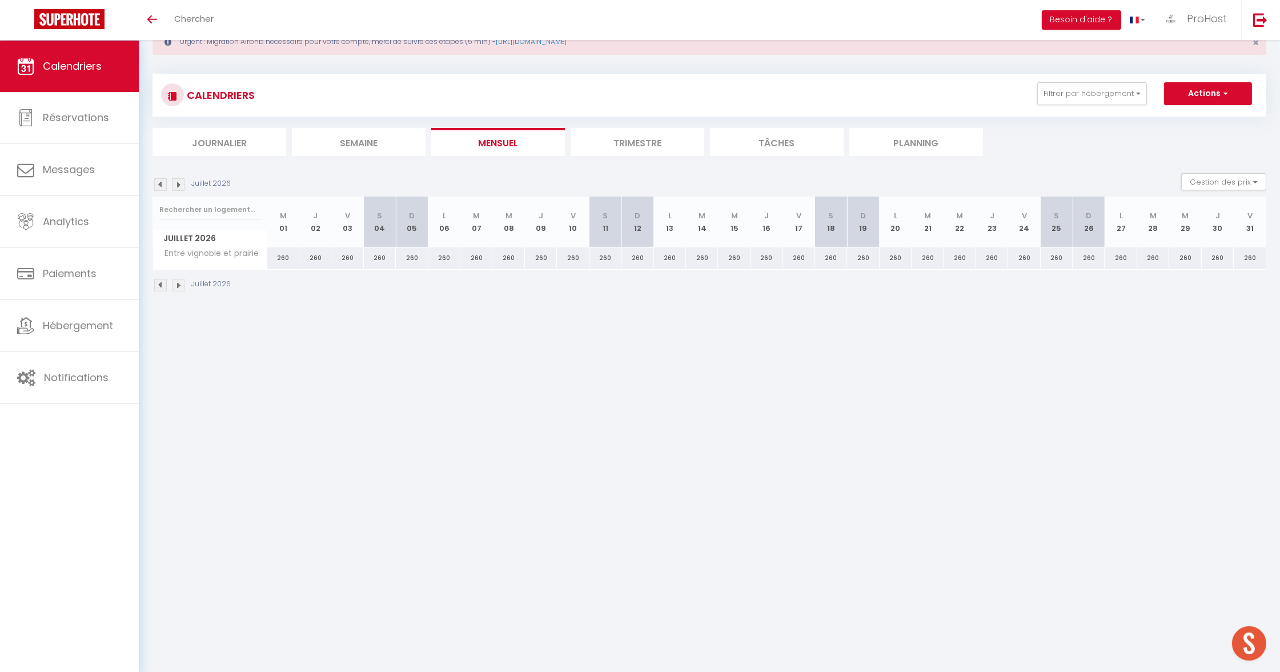
click at [181, 182] on img at bounding box center [178, 184] width 13 height 13
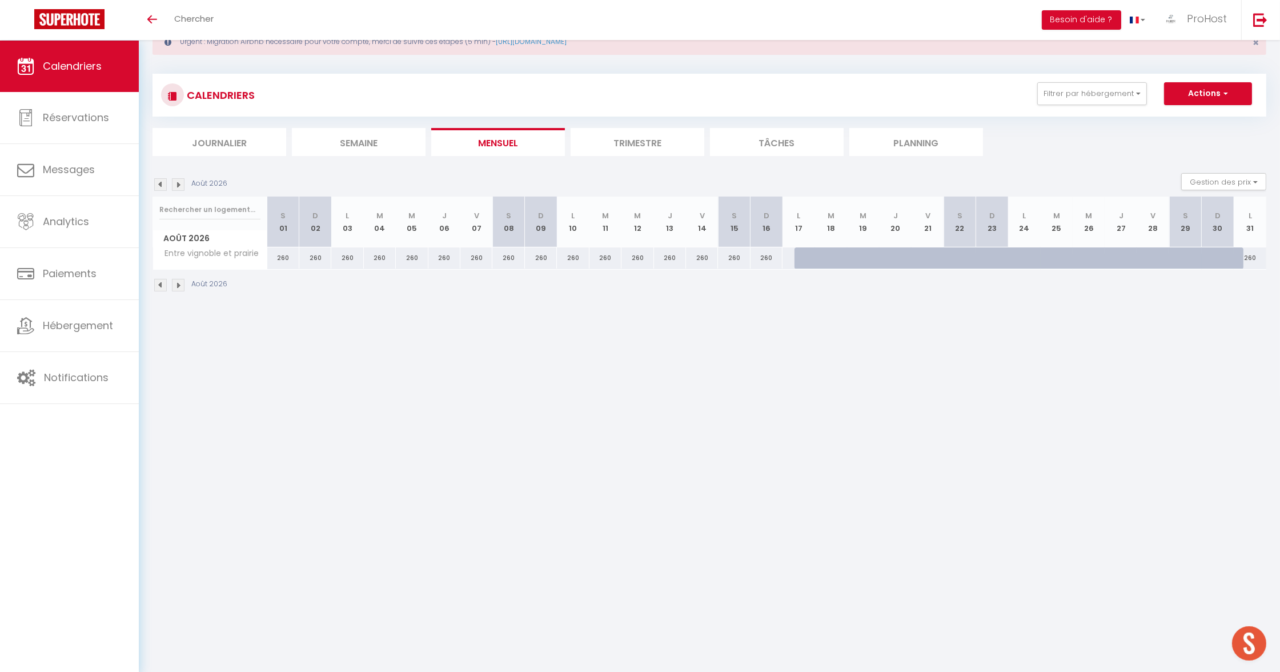
click at [181, 182] on img at bounding box center [178, 184] width 13 height 13
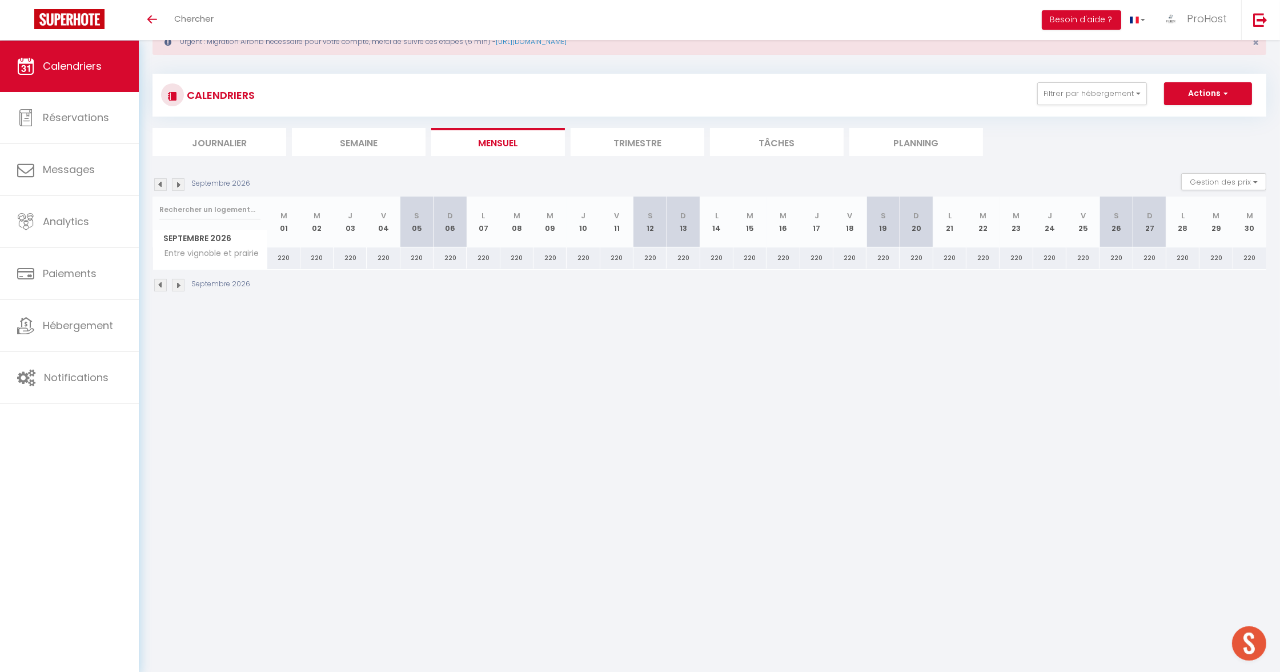
click at [181, 182] on img at bounding box center [178, 184] width 13 height 13
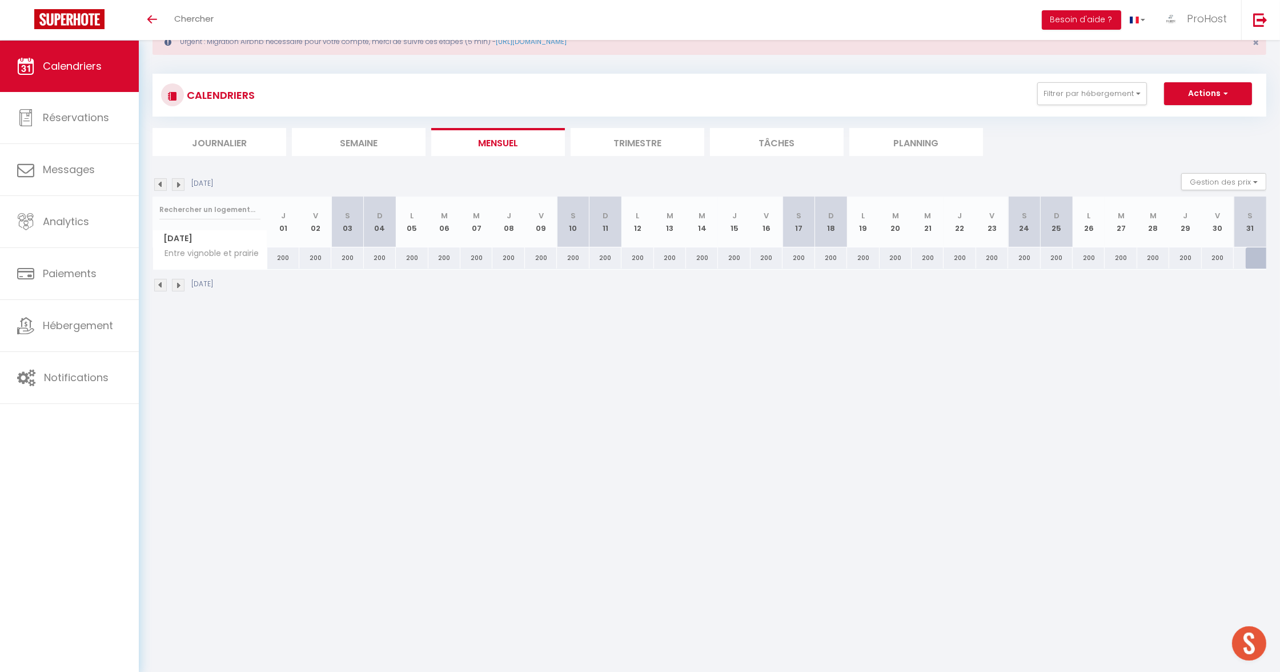
click at [181, 181] on img at bounding box center [178, 184] width 13 height 13
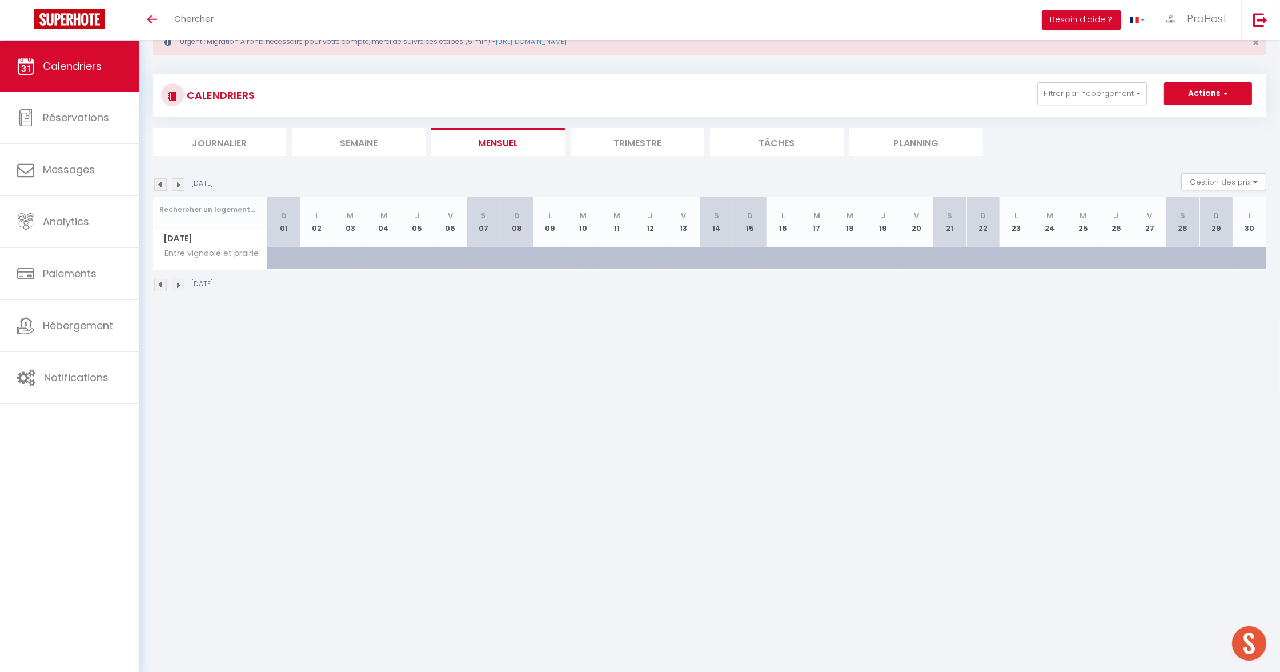
click at [162, 182] on img at bounding box center [160, 184] width 13 height 13
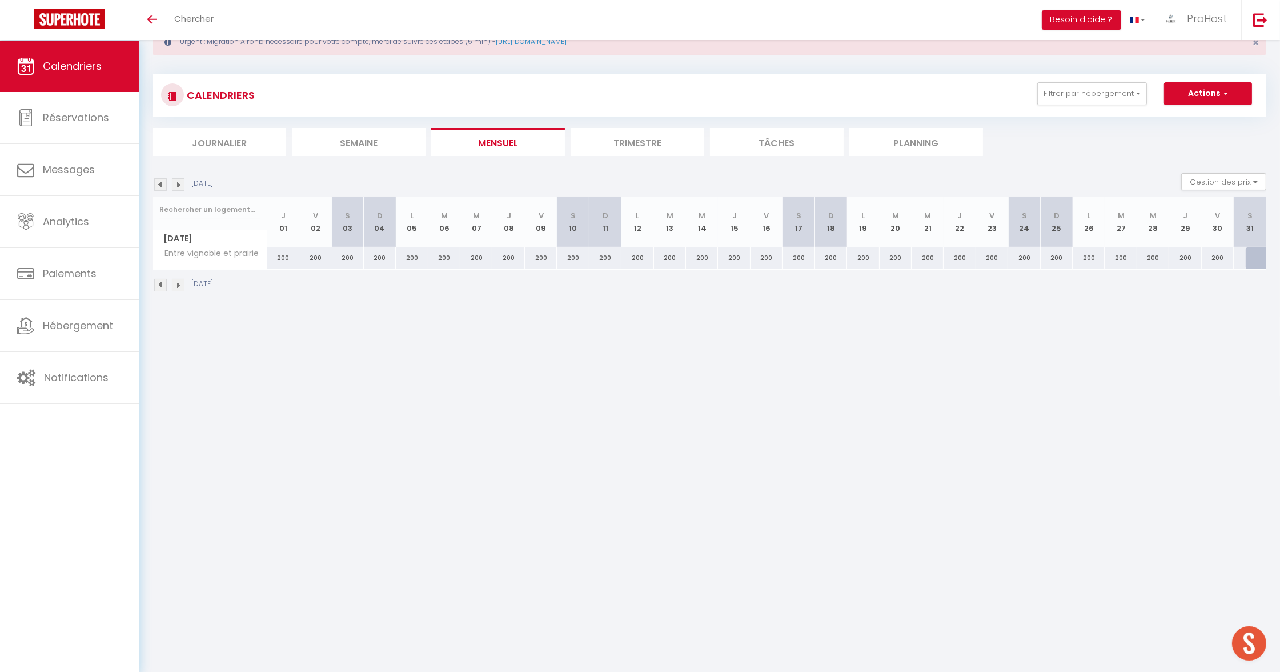
click at [162, 182] on img at bounding box center [160, 184] width 13 height 13
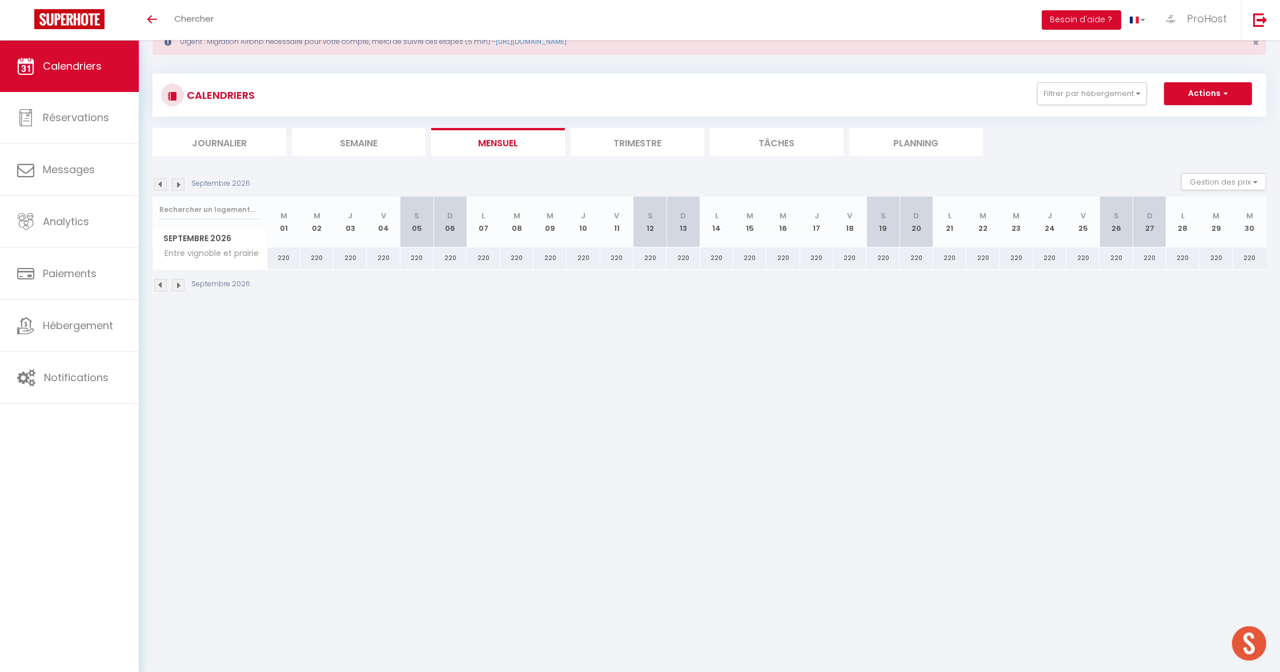
click at [162, 182] on img at bounding box center [160, 184] width 13 height 13
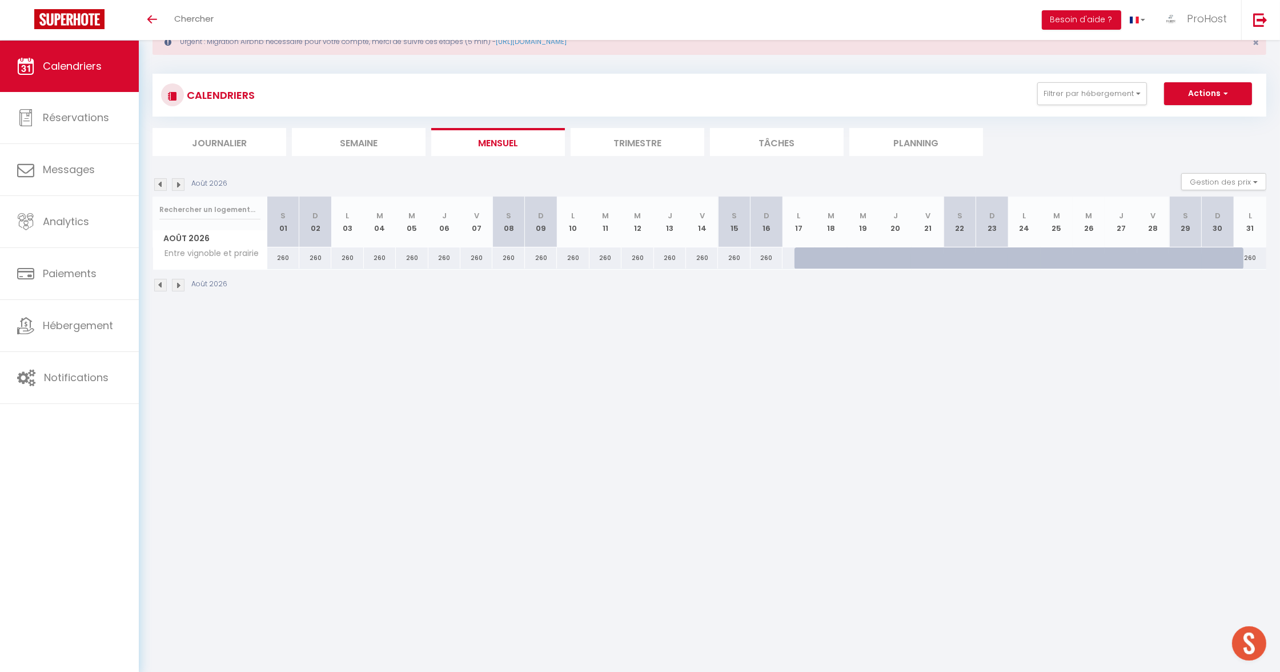
click at [162, 182] on img at bounding box center [160, 184] width 13 height 13
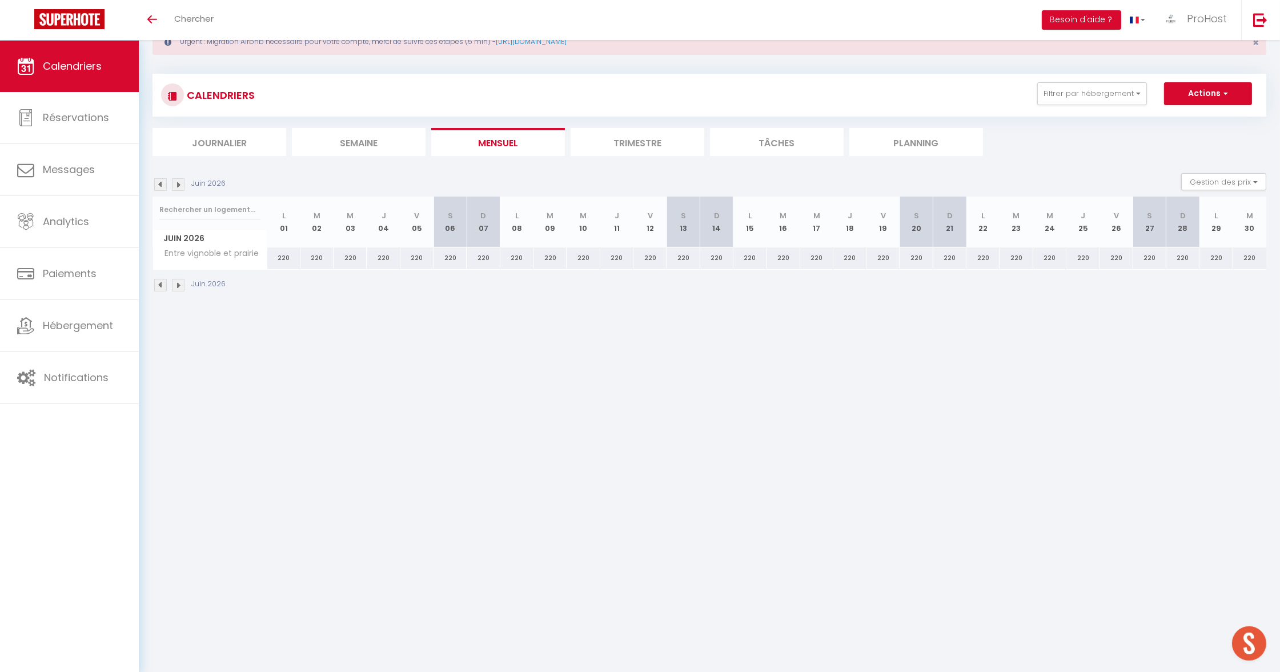
click at [162, 182] on img at bounding box center [160, 184] width 13 height 13
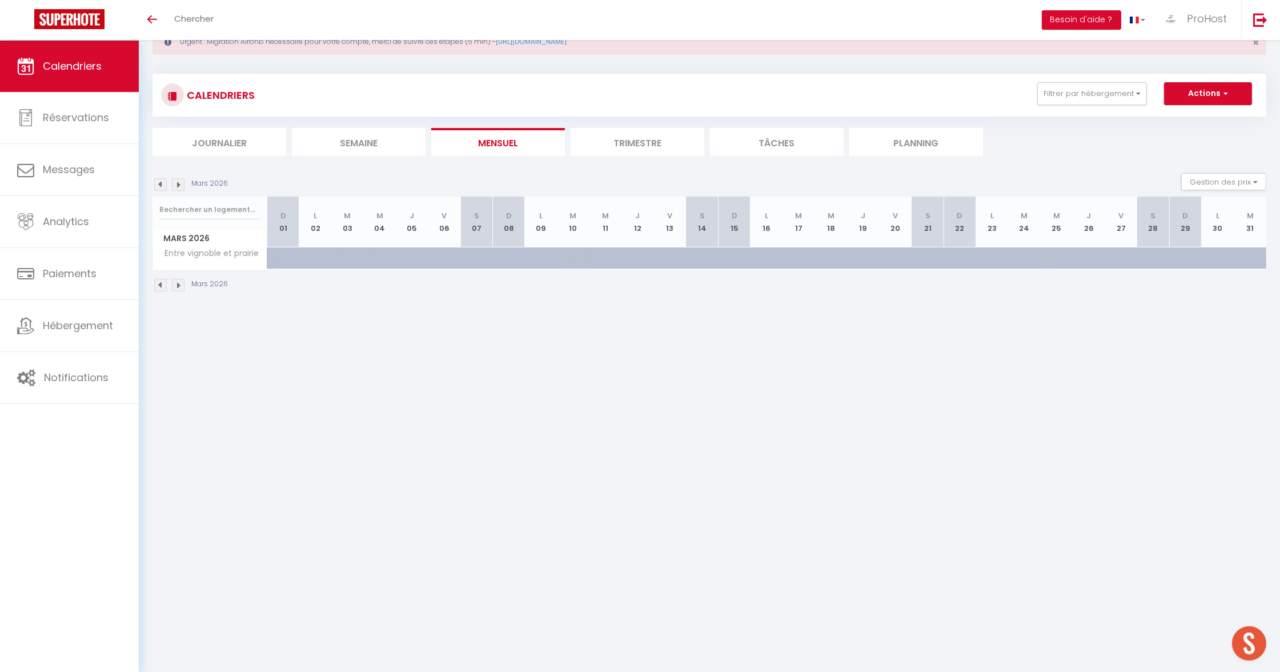
drag, startPoint x: 551, startPoint y: 409, endPoint x: 536, endPoint y: 321, distance: 89.2
click at [550, 408] on body "🟢 Des questions ou besoin d'assistance pour la migration AirBnB? Prenez rdv >>>…" at bounding box center [640, 337] width 1280 height 672
